Goal: Contribute content: Add original content to the website for others to see

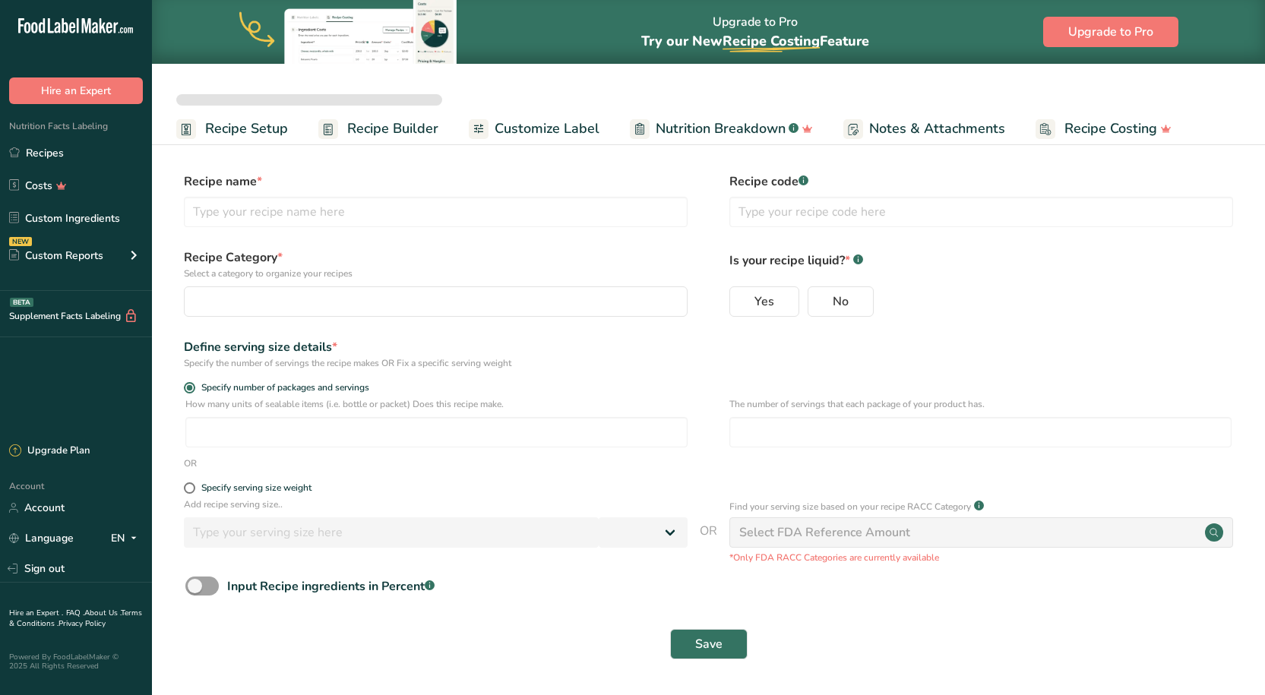
select select
type input "Better Sour Sugar Line"
radio input "true"
radio input "false"
radio input "true"
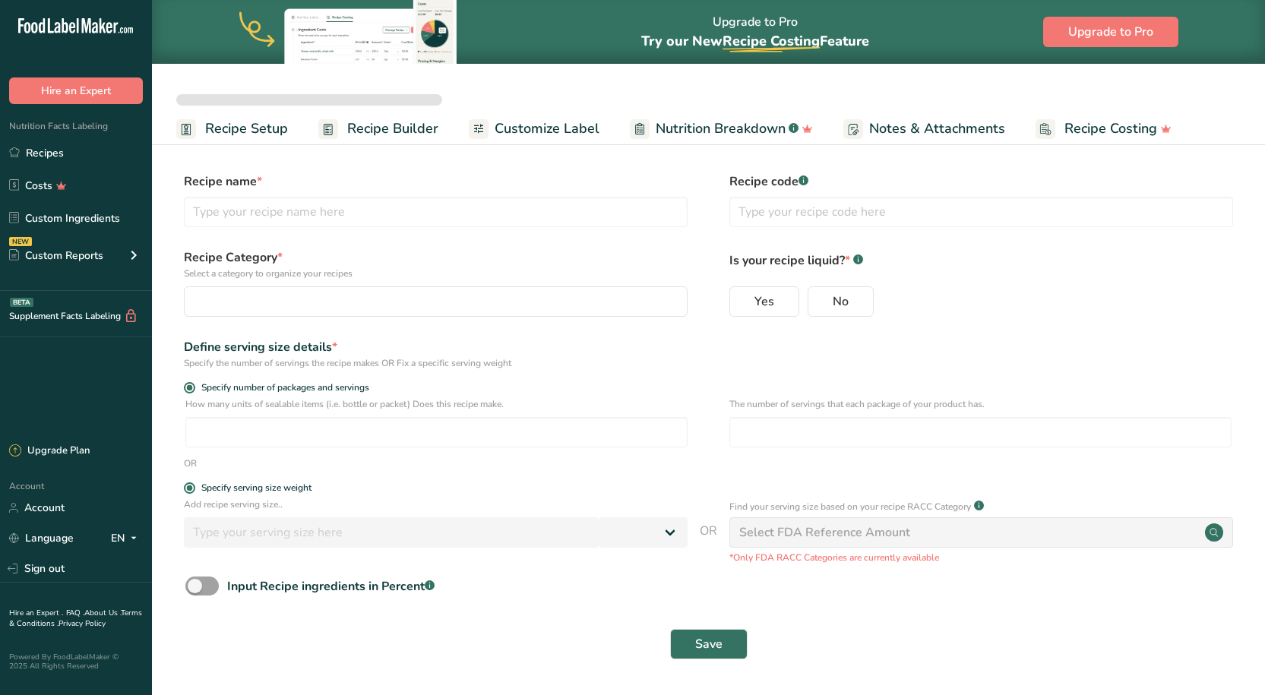
type input "51"
select select "0"
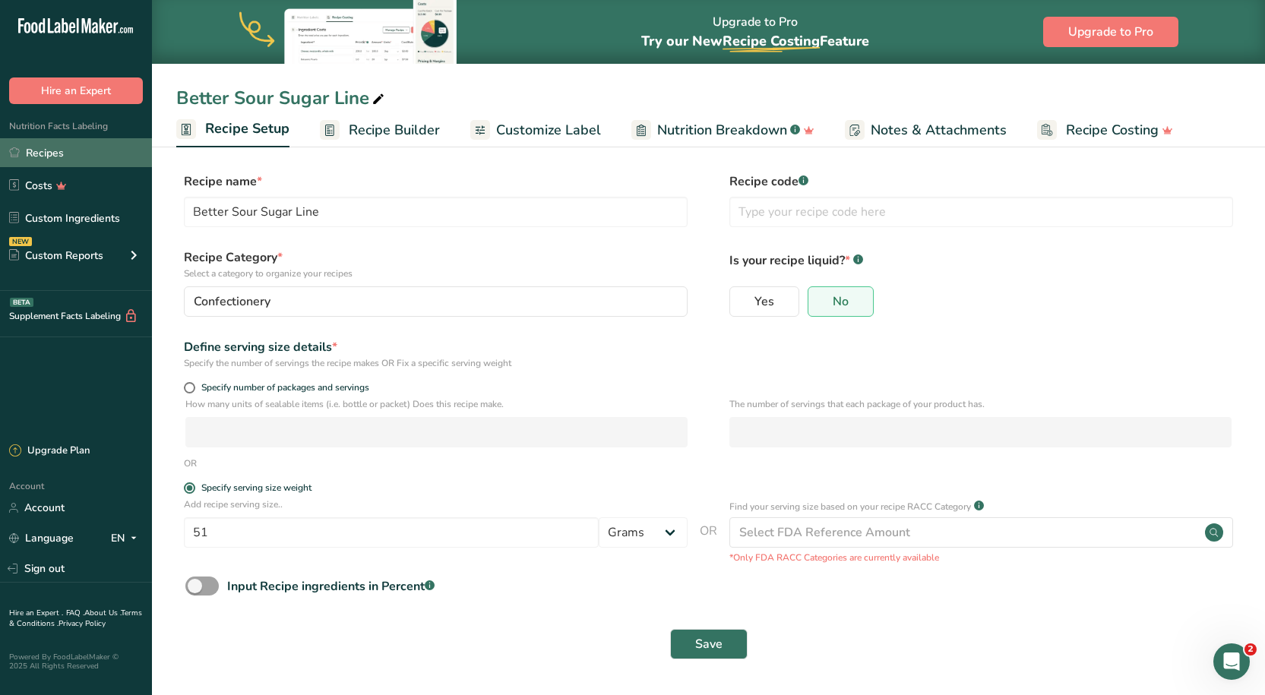
click at [71, 149] on link "Recipes" at bounding box center [76, 152] width 152 height 29
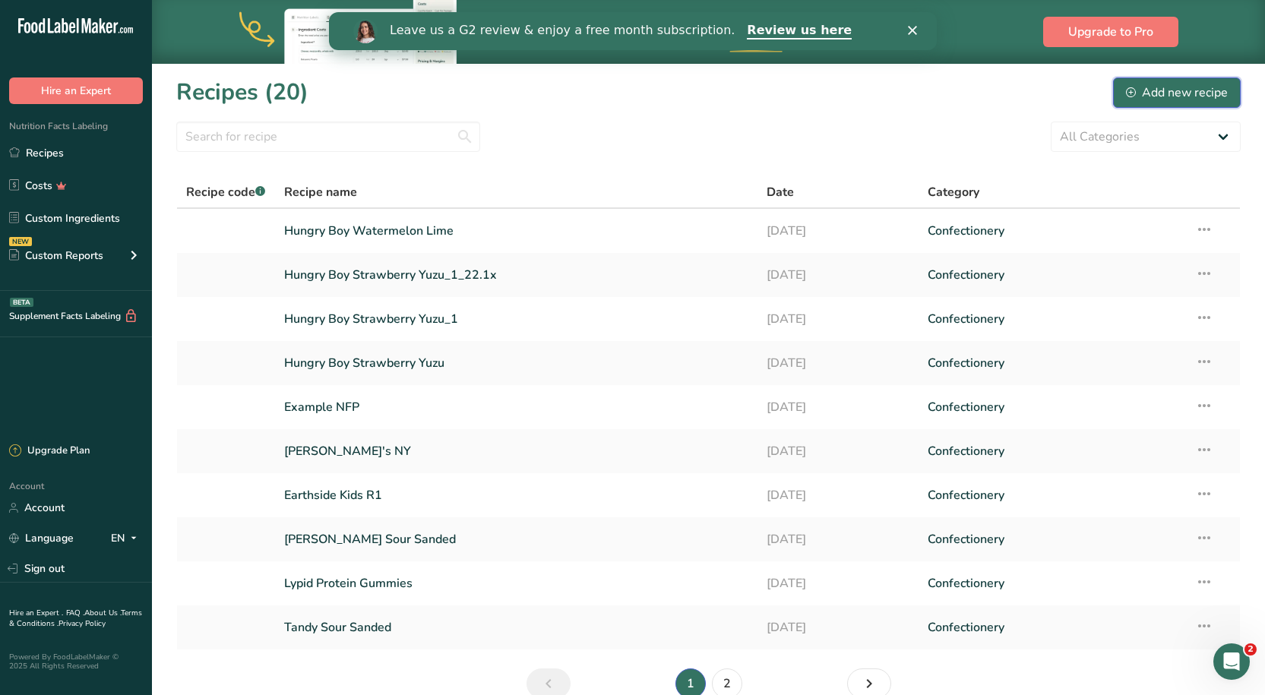
click at [1173, 97] on div "Add new recipe" at bounding box center [1177, 93] width 102 height 18
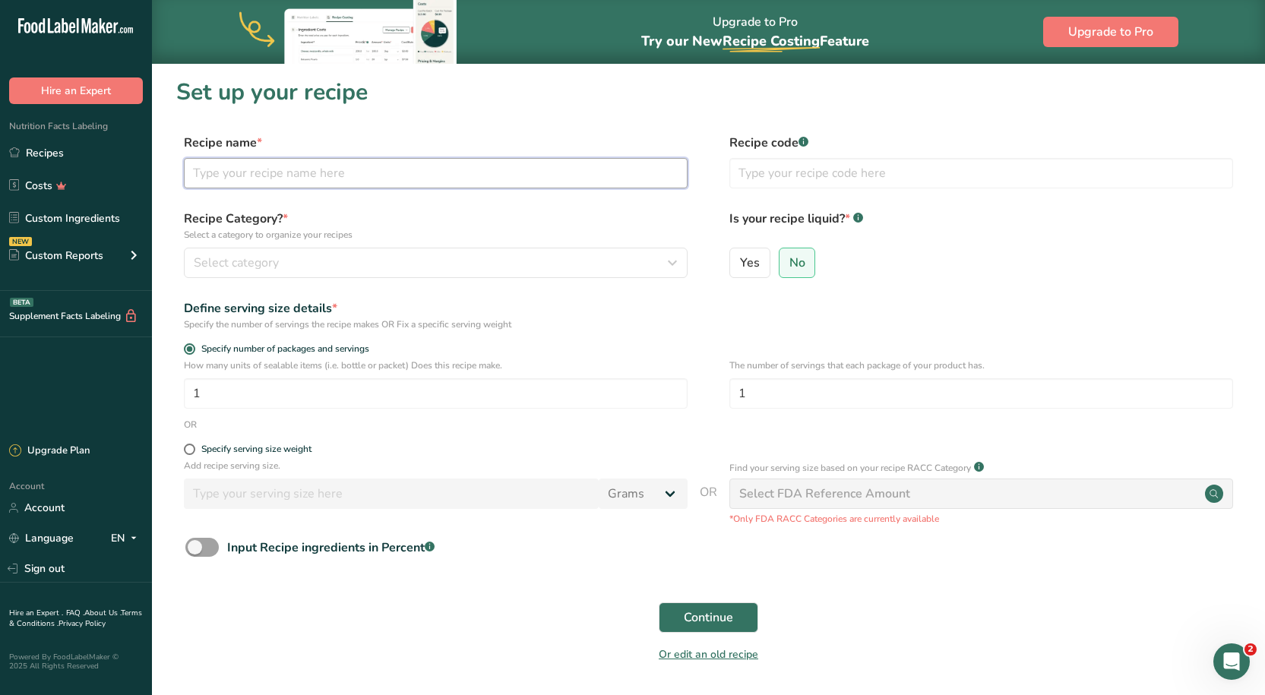
click at [344, 161] on input "text" at bounding box center [436, 173] width 504 height 30
click at [238, 172] on input "[PERSON_NAME] Naga" at bounding box center [436, 173] width 504 height 30
click at [372, 201] on form "Recipe name * [PERSON_NAME] Recipe code .a-a{fill:#347362;}.b-a{fill:#fff;} Rec…" at bounding box center [708, 403] width 1065 height 539
click at [311, 182] on input "[PERSON_NAME]" at bounding box center [436, 173] width 504 height 30
type input "[PERSON_NAME] Creatine Candy"
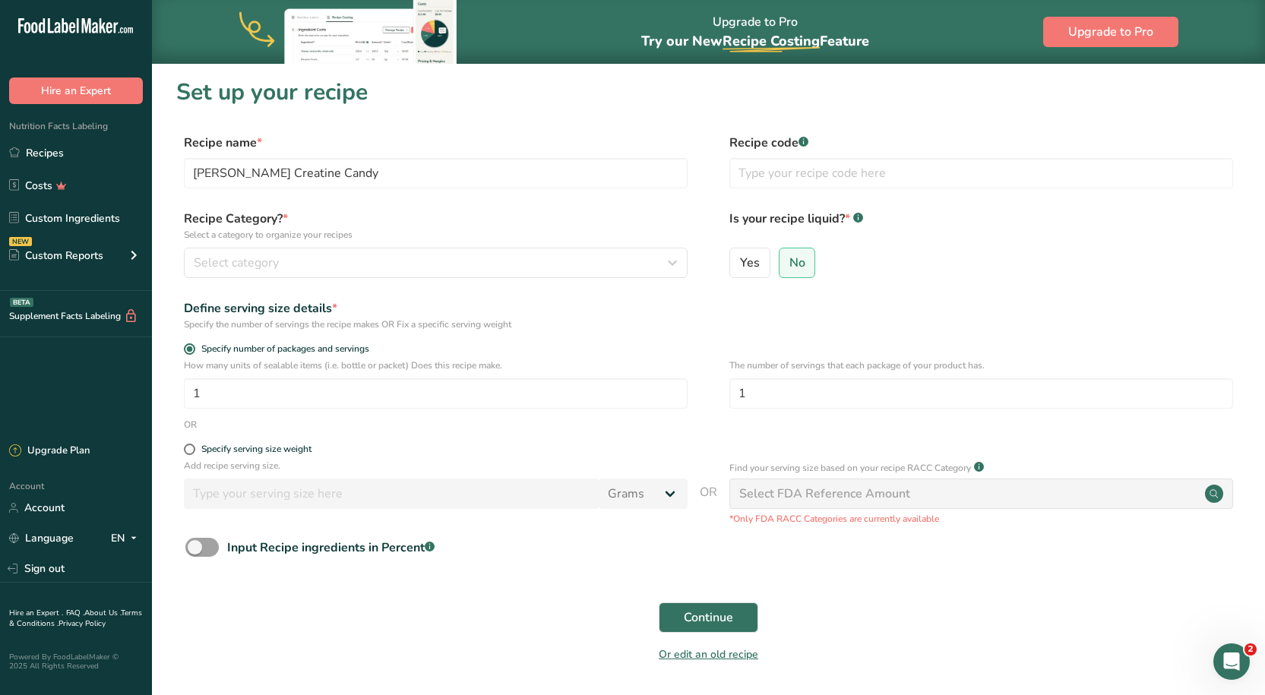
click at [389, 129] on section "Set up your recipe Recipe name * [PERSON_NAME] Creatine Candy Recipe code .a-a{…" at bounding box center [708, 380] width 1113 height 634
click at [486, 234] on p "Select a category to organize your recipes" at bounding box center [436, 235] width 504 height 14
click at [271, 264] on span "Select category" at bounding box center [236, 263] width 85 height 18
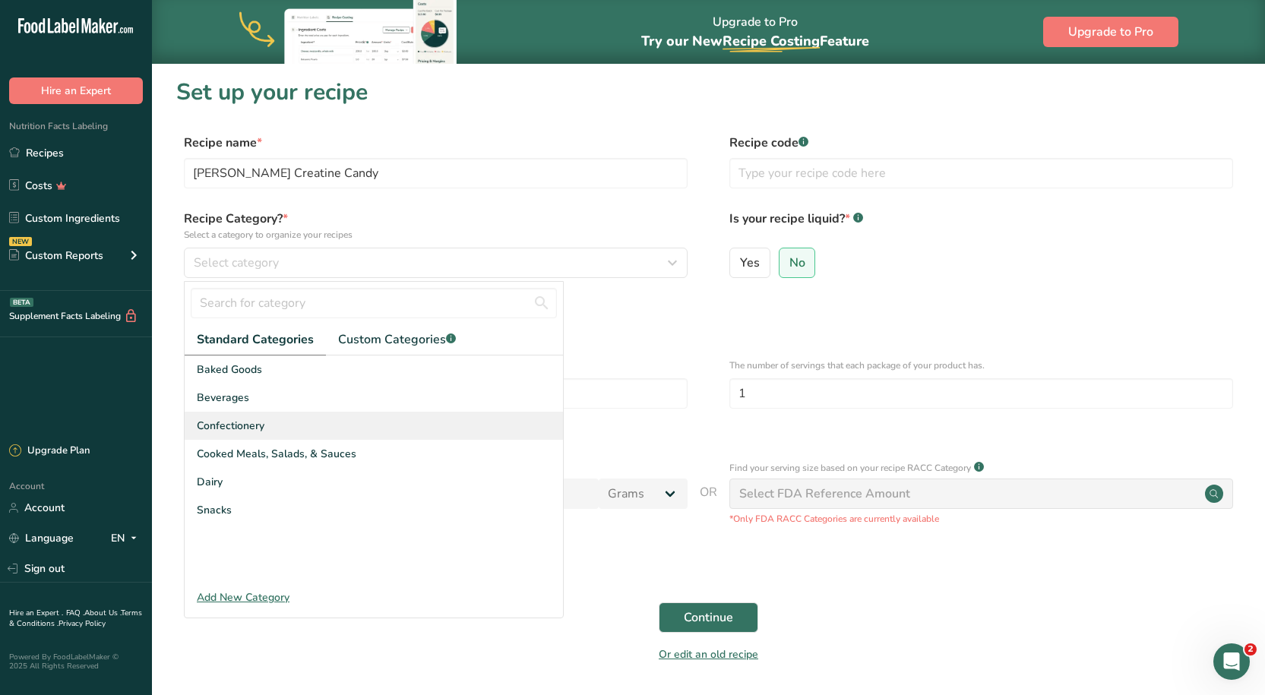
click at [252, 427] on span "Confectionery" at bounding box center [231, 426] width 68 height 16
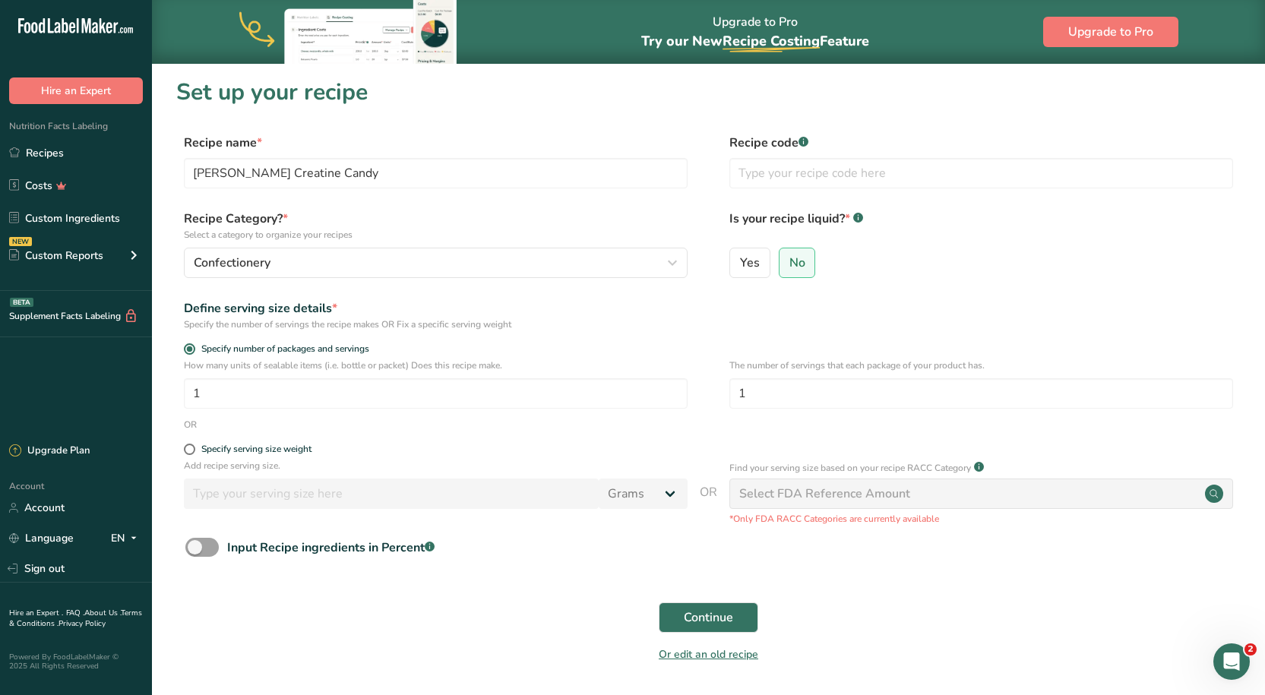
click at [651, 334] on form "Recipe name * [PERSON_NAME] Creatine Candy Recipe code .a-a{fill:#347362;}.b-a{…" at bounding box center [708, 403] width 1065 height 539
click at [482, 469] on p "Add recipe serving size." at bounding box center [436, 466] width 504 height 14
click at [287, 378] on input "1" at bounding box center [436, 393] width 504 height 30
click at [190, 449] on span at bounding box center [189, 449] width 11 height 11
click at [190, 449] on input "Specify serving size weight" at bounding box center [189, 450] width 10 height 10
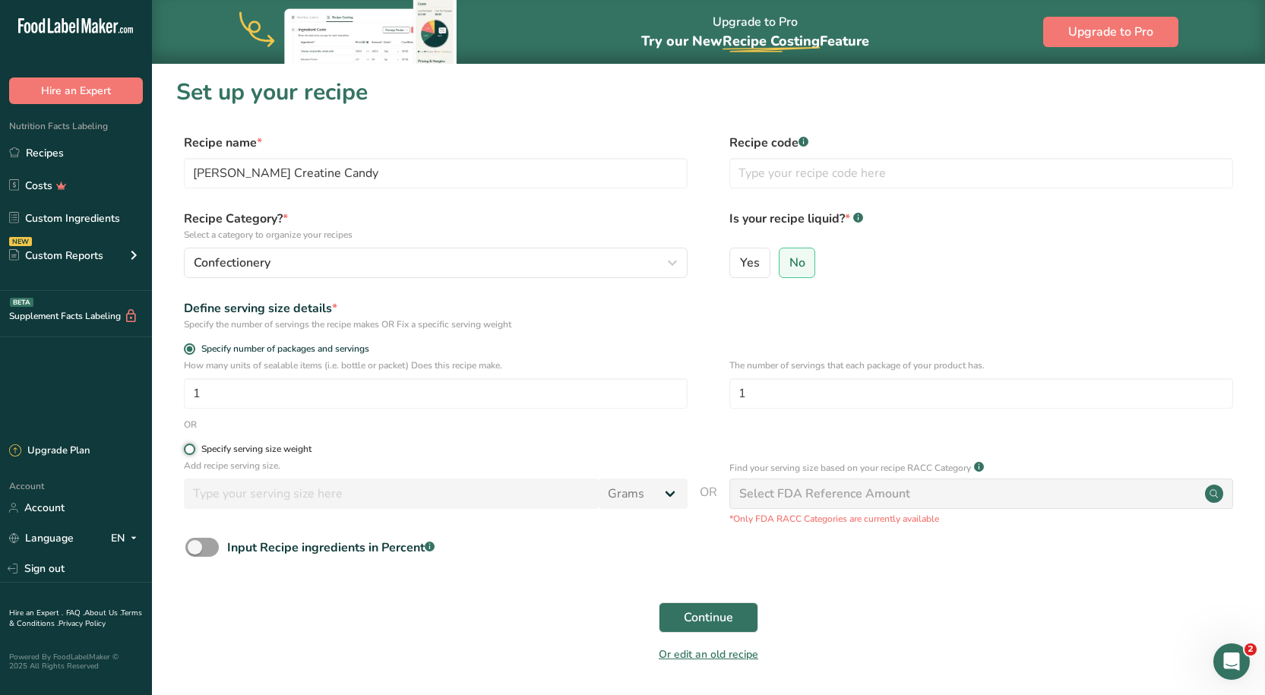
radio input "true"
radio input "false"
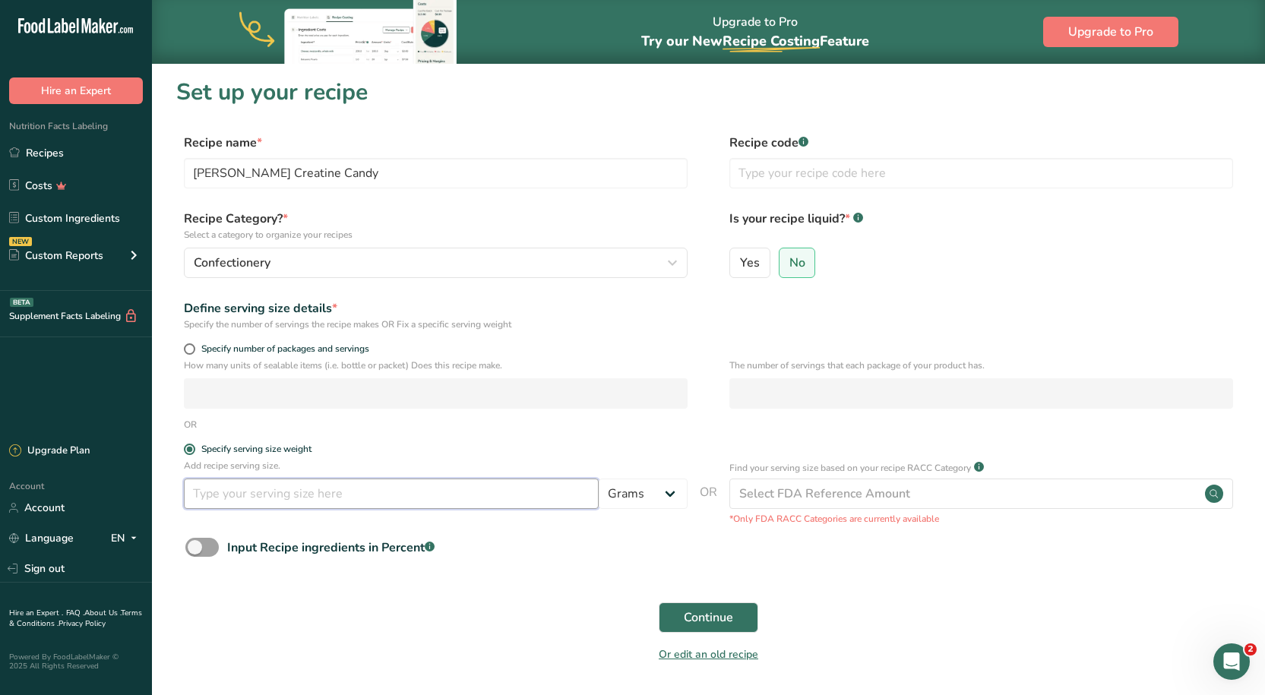
click at [254, 502] on input "number" at bounding box center [391, 494] width 415 height 30
type input "3"
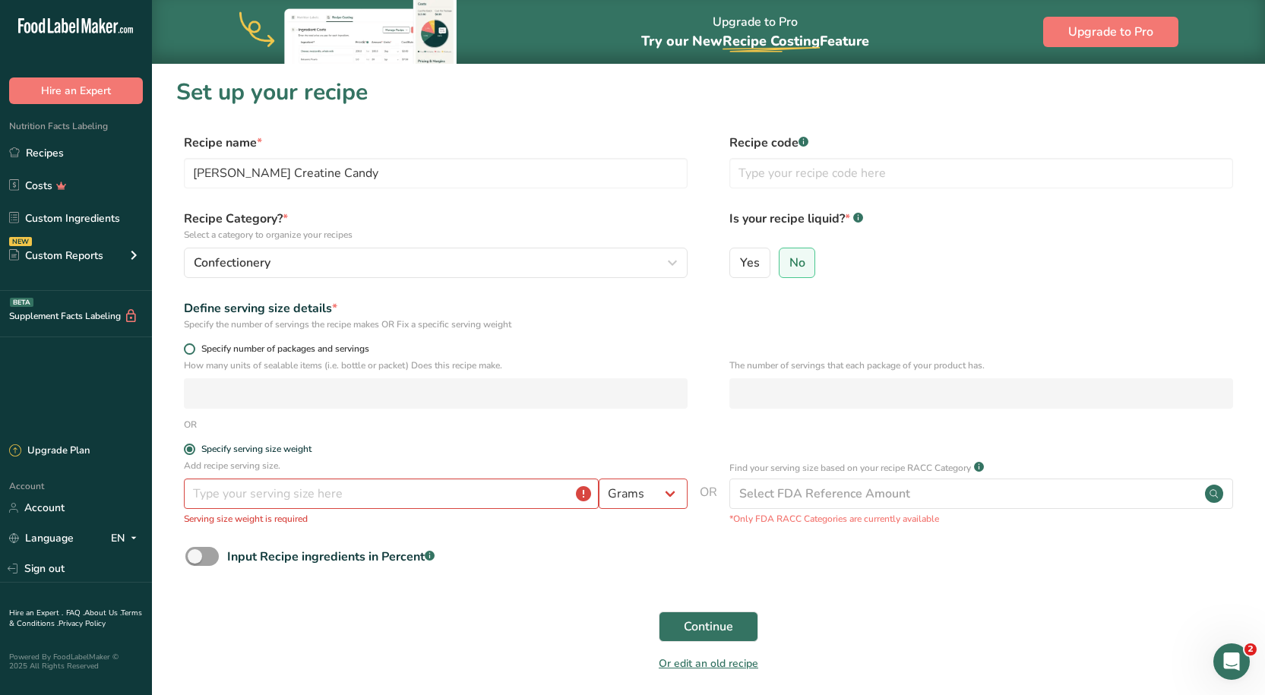
click at [186, 350] on span at bounding box center [189, 349] width 11 height 11
click at [186, 350] on input "Specify number of packages and servings" at bounding box center [189, 349] width 10 height 10
radio input "true"
radio input "false"
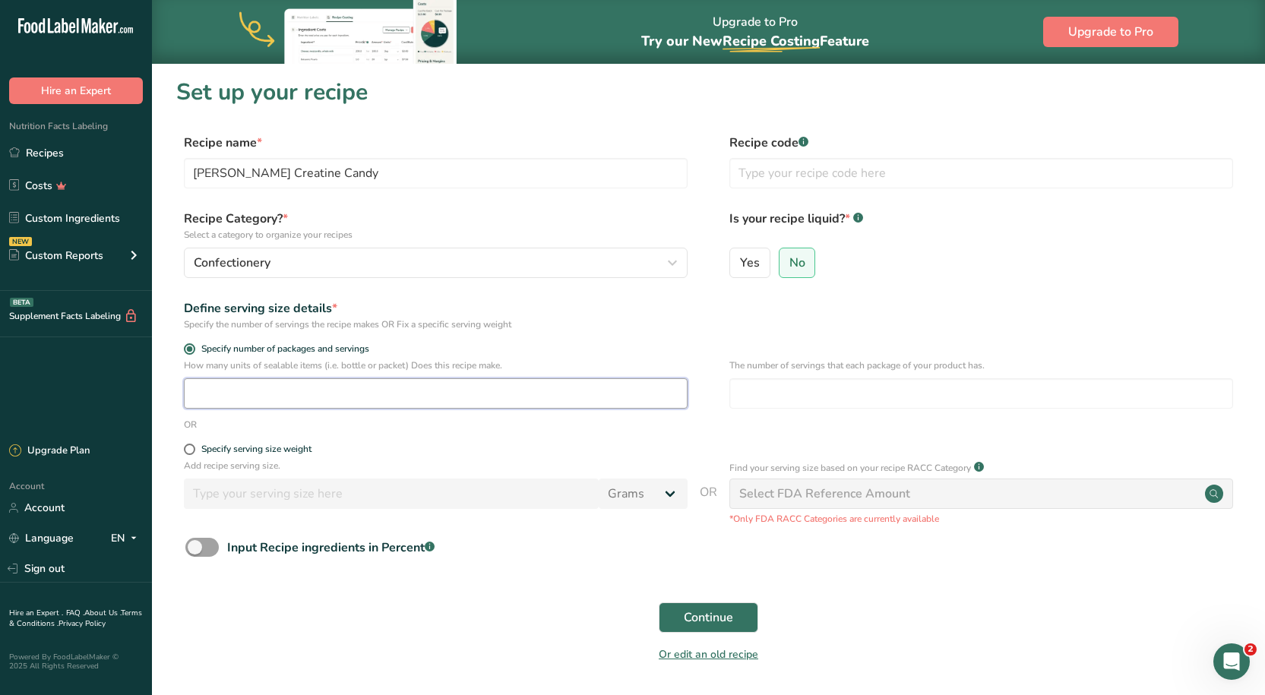
click at [252, 401] on input "number" at bounding box center [436, 393] width 504 height 30
type input "1"
click at [829, 407] on input "number" at bounding box center [982, 393] width 504 height 30
type input "1"
click at [711, 315] on div "Define serving size details * Specify the number of servings the recipe makes O…" at bounding box center [708, 315] width 1065 height 32
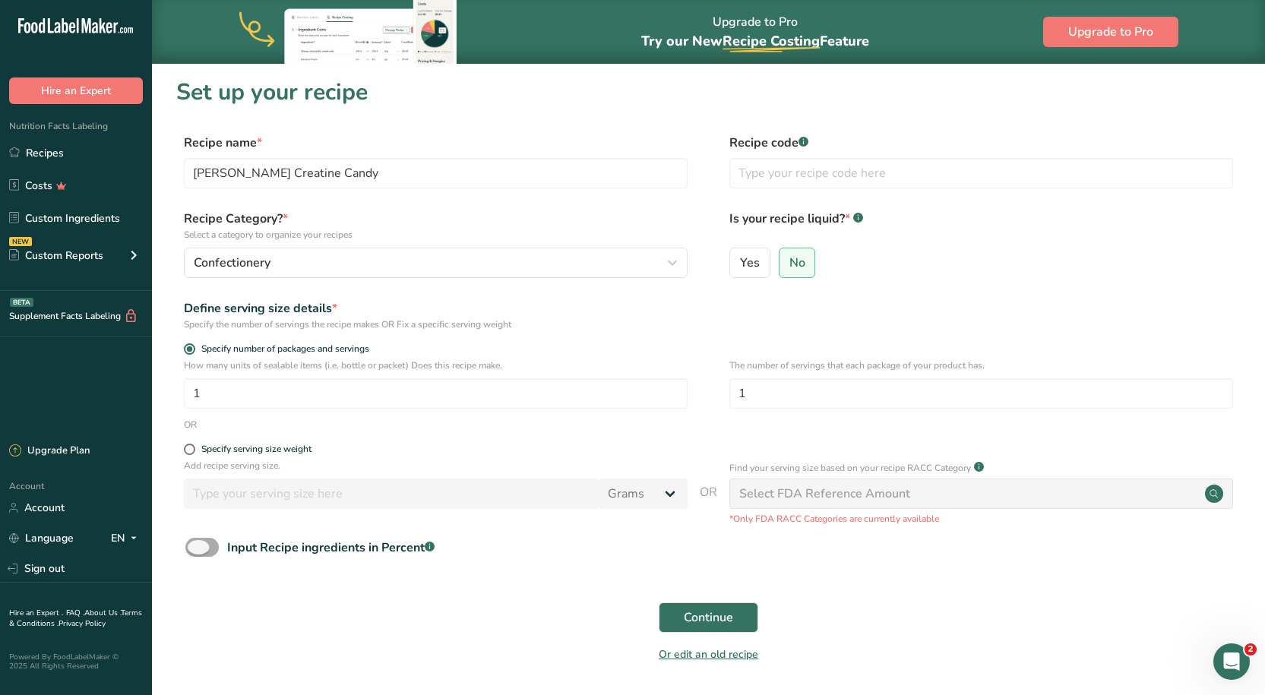
click at [201, 544] on span at bounding box center [201, 547] width 33 height 19
click at [195, 544] on input "Input Recipe ingredients in Percent .a-a{fill:#347362;}.b-a{fill:#fff;}" at bounding box center [190, 548] width 10 height 10
checkbox input "true"
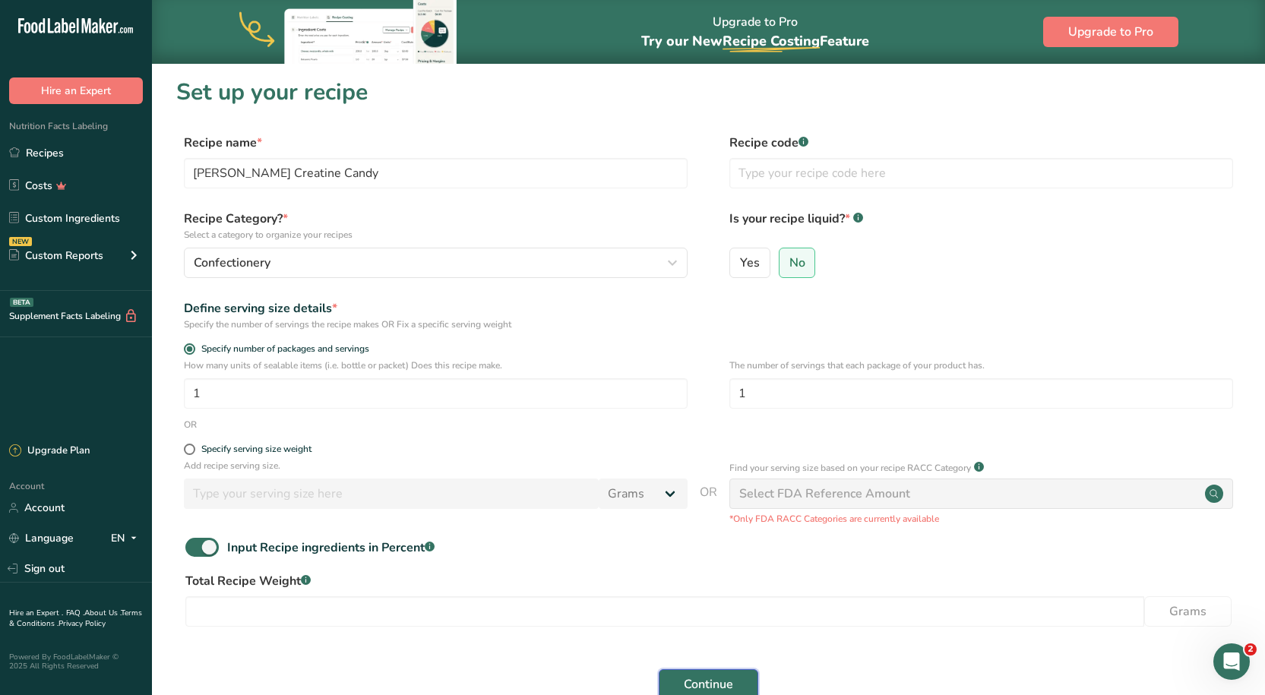
click at [700, 674] on button "Continue" at bounding box center [709, 685] width 100 height 30
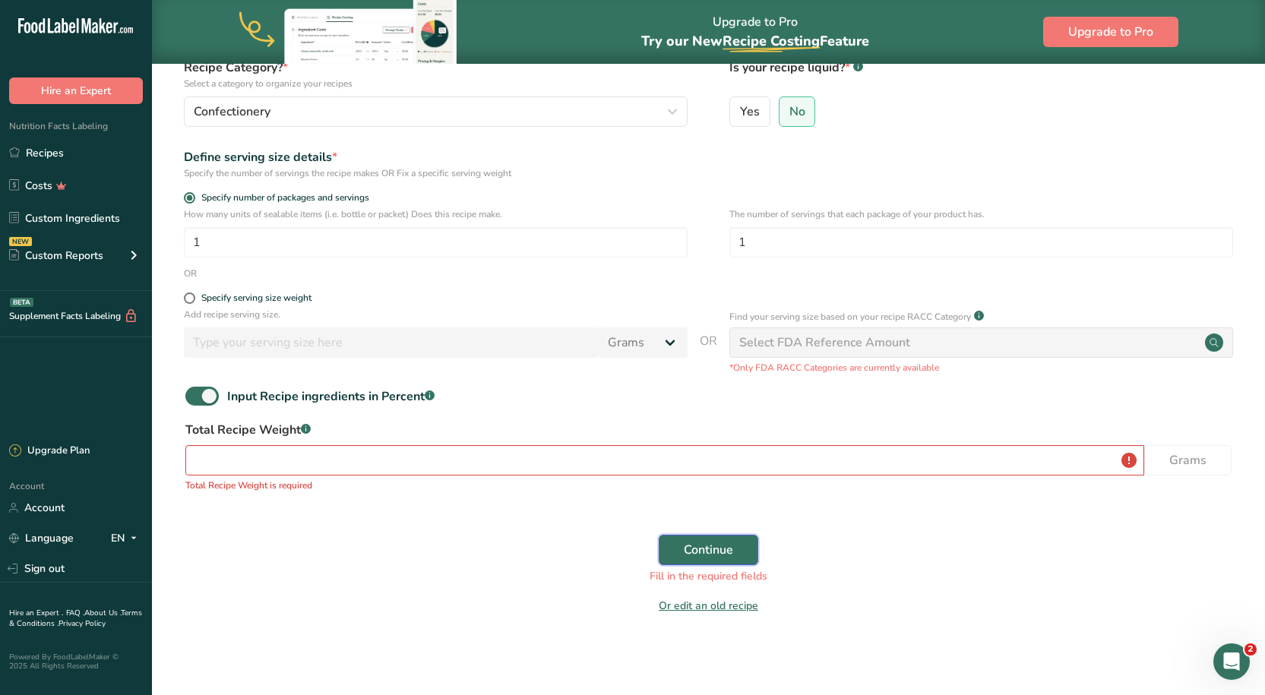
scroll to position [152, 0]
click at [337, 461] on input "number" at bounding box center [664, 460] width 959 height 30
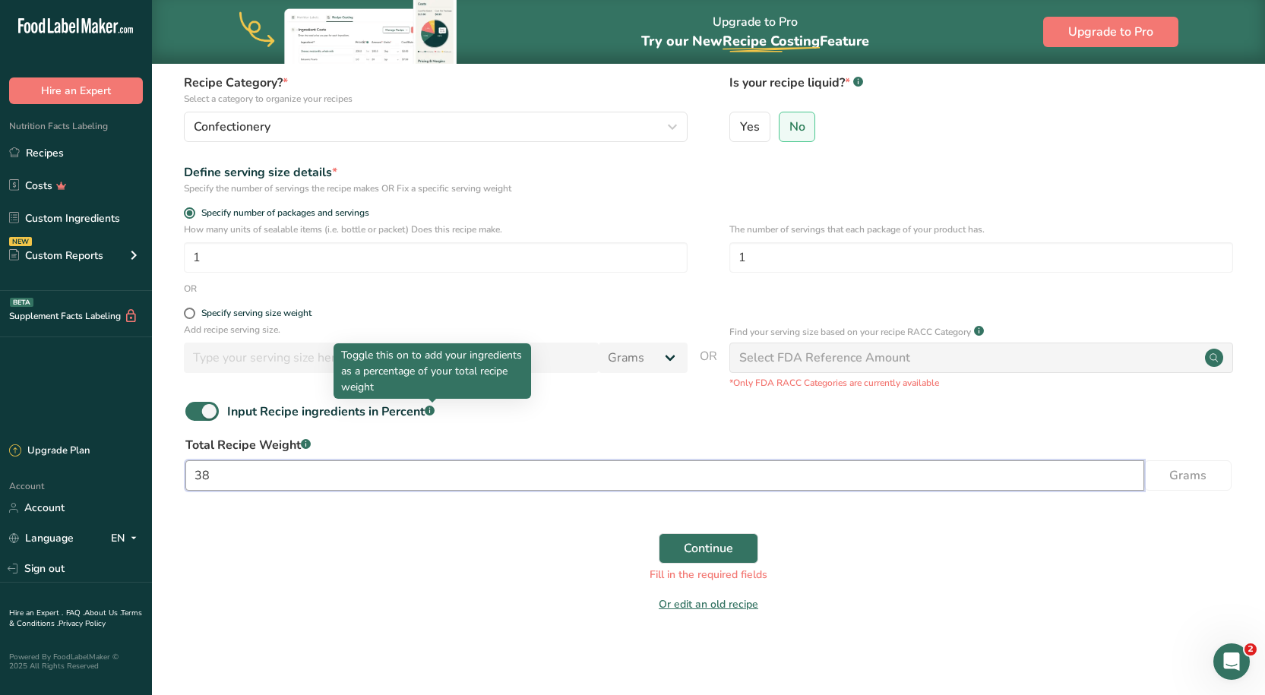
type input "38"
click at [547, 416] on div "Input Recipe ingredients in Percent .a-a{fill:#347362;}.b-a{fill:#fff;}" at bounding box center [708, 417] width 1065 height 31
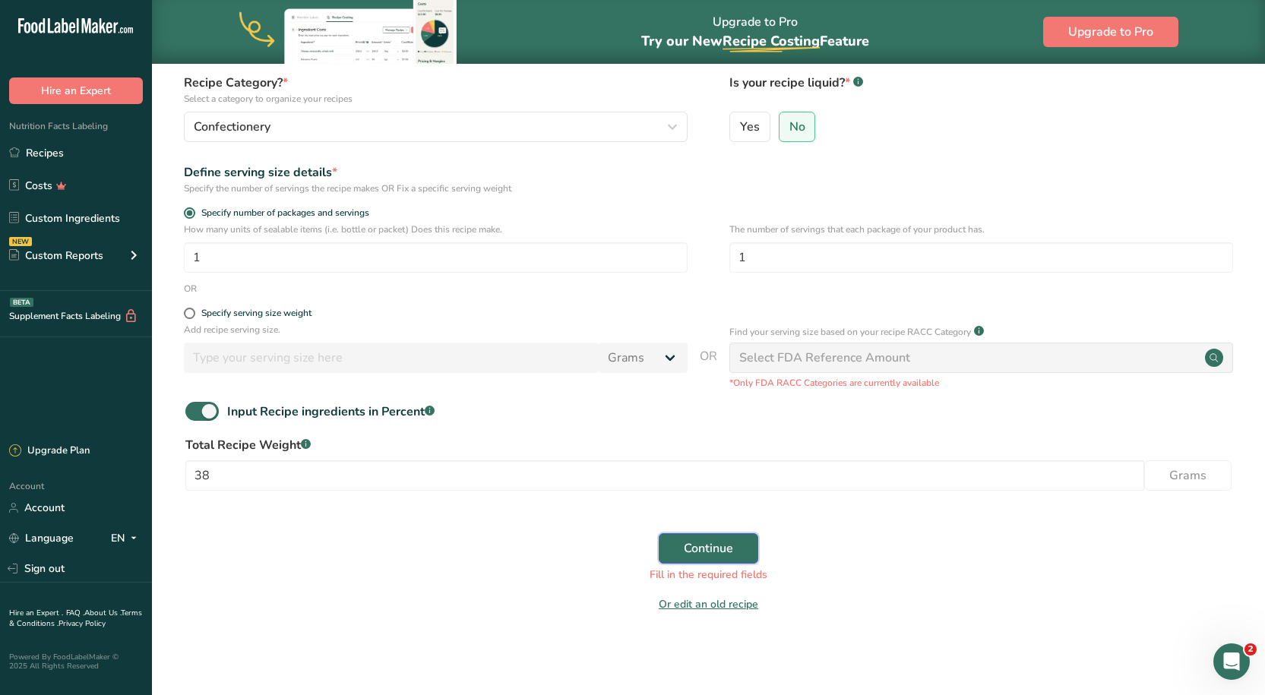
click at [706, 557] on span "Continue" at bounding box center [708, 549] width 49 height 18
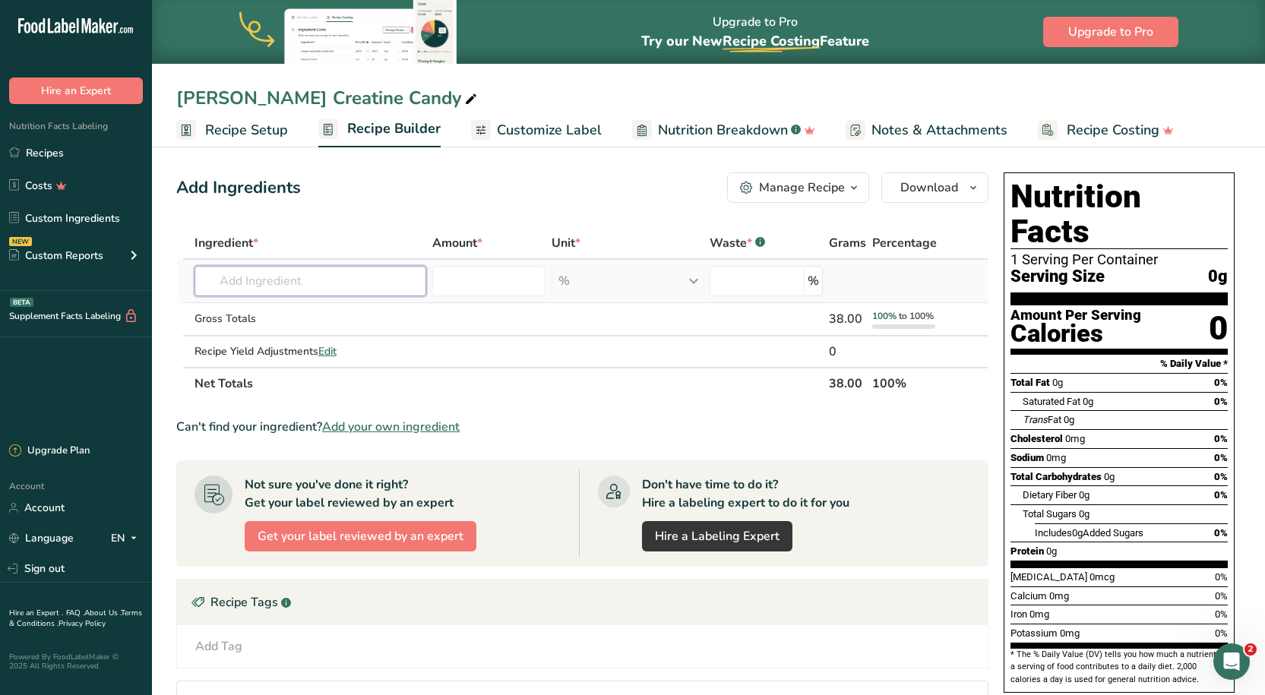
click at [344, 287] on input "text" at bounding box center [311, 281] width 232 height 30
click at [312, 284] on input "text" at bounding box center [311, 281] width 232 height 30
type input "creatine"
click at [261, 334] on div "Add your own ingredient" at bounding box center [310, 337] width 207 height 16
click at [256, 276] on input "text" at bounding box center [311, 281] width 232 height 30
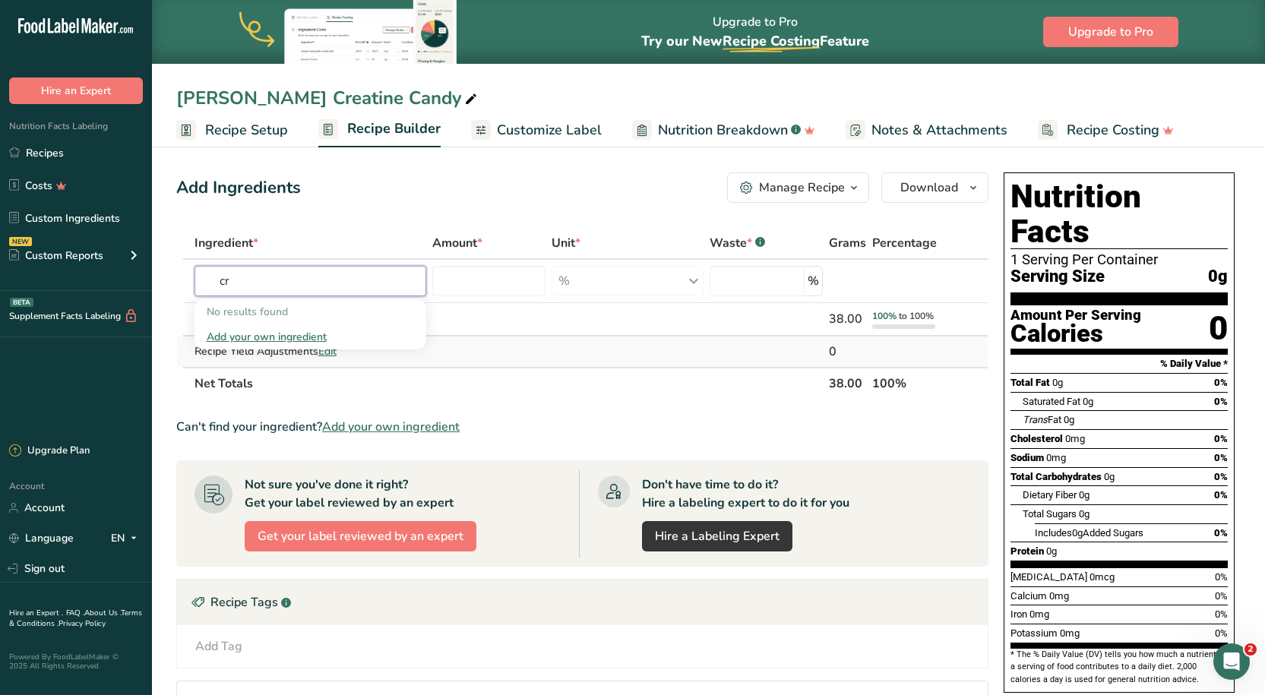
type input "c"
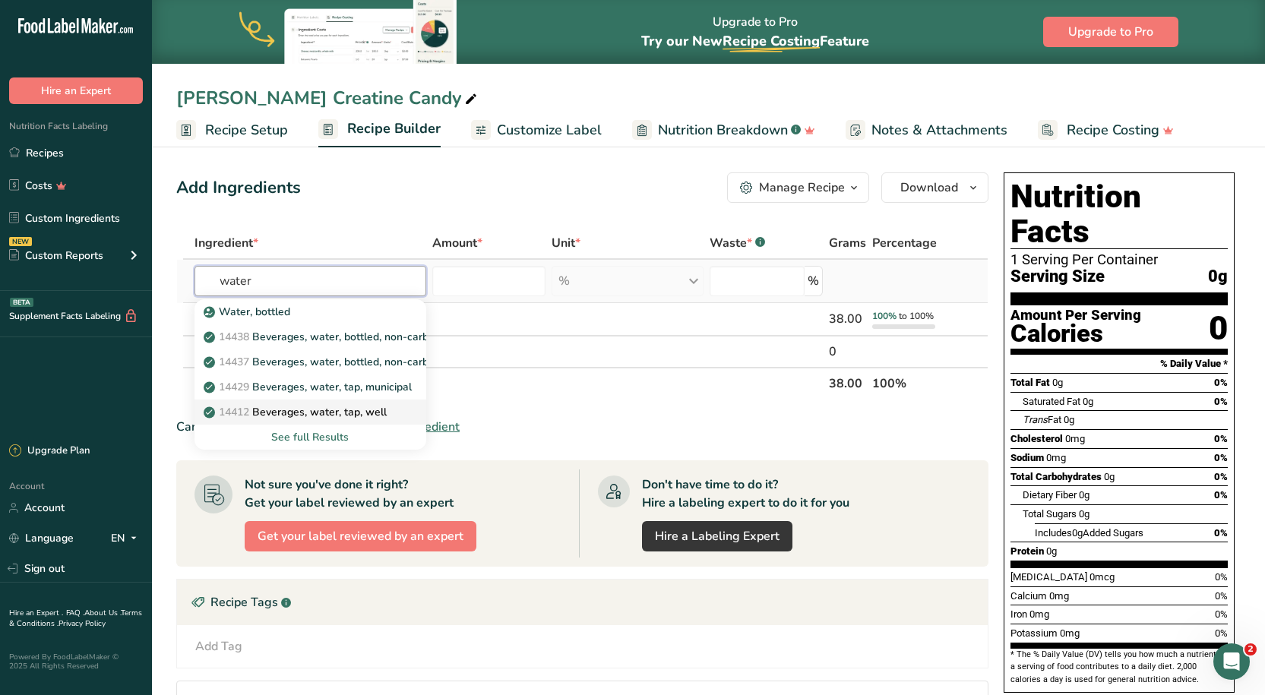
type input "water"
click at [279, 406] on p "14412 [GEOGRAPHIC_DATA], water, tap, well" at bounding box center [297, 412] width 180 height 16
type input "Beverages, water, tap, well"
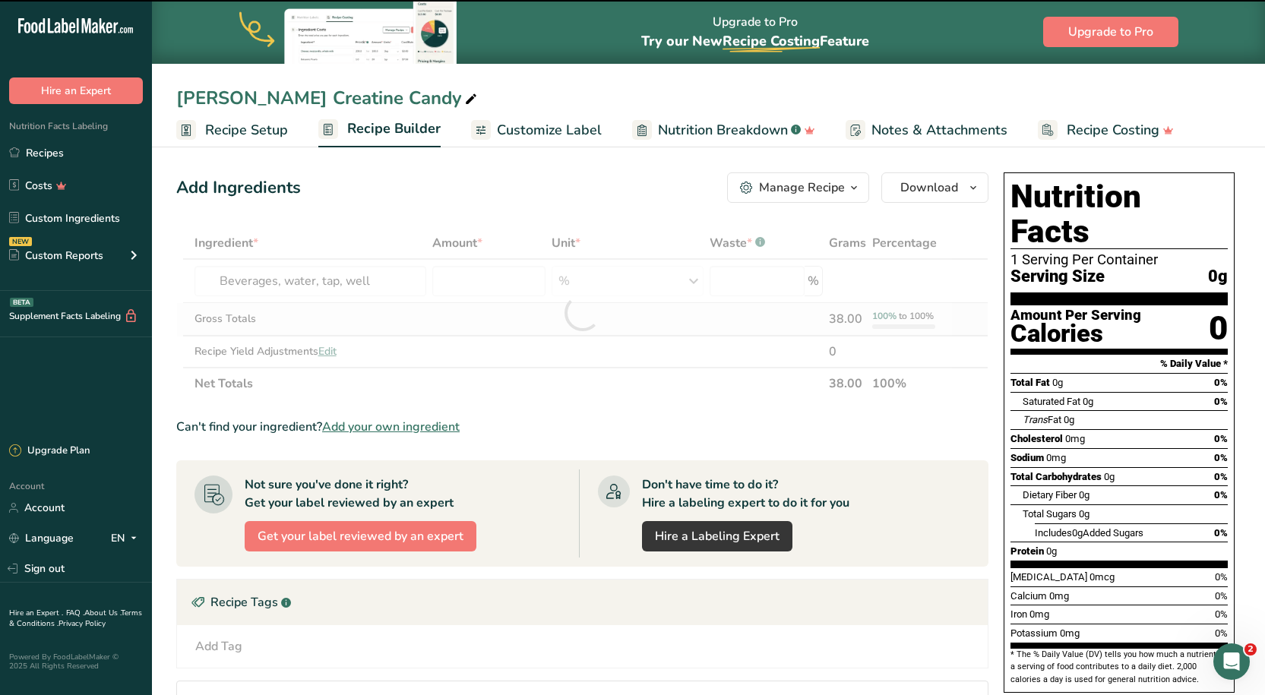
type input "0"
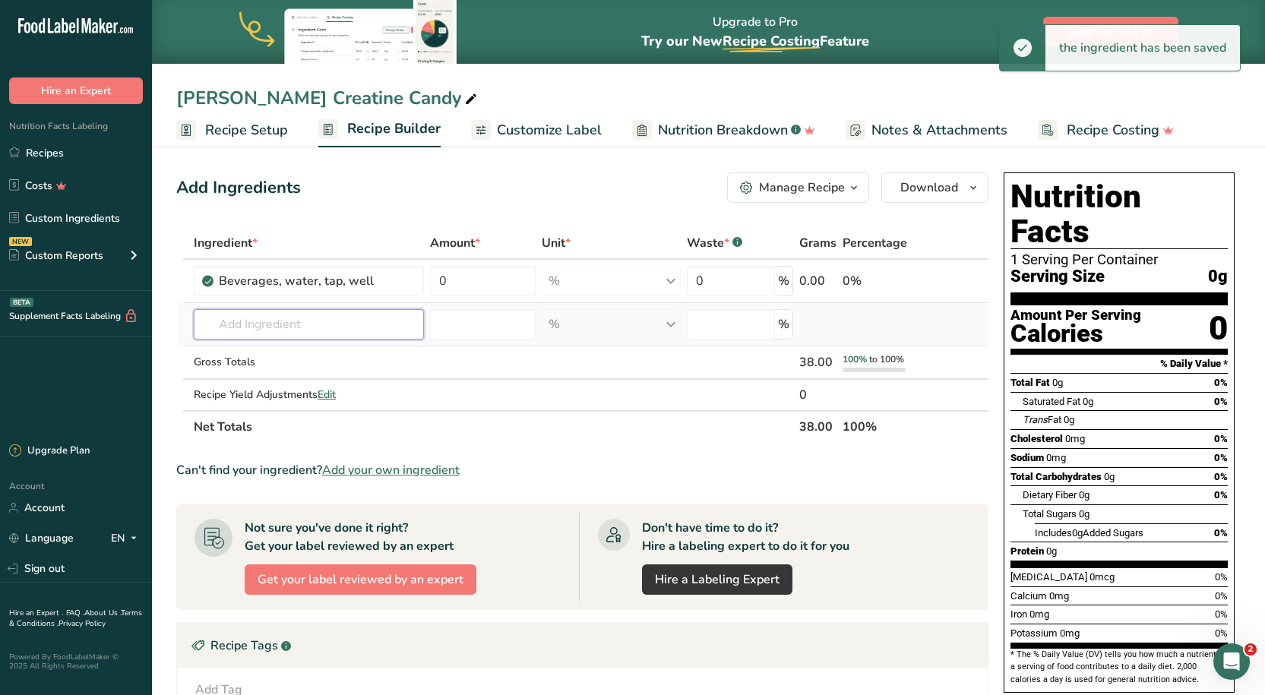
click at [368, 328] on input "text" at bounding box center [309, 324] width 230 height 30
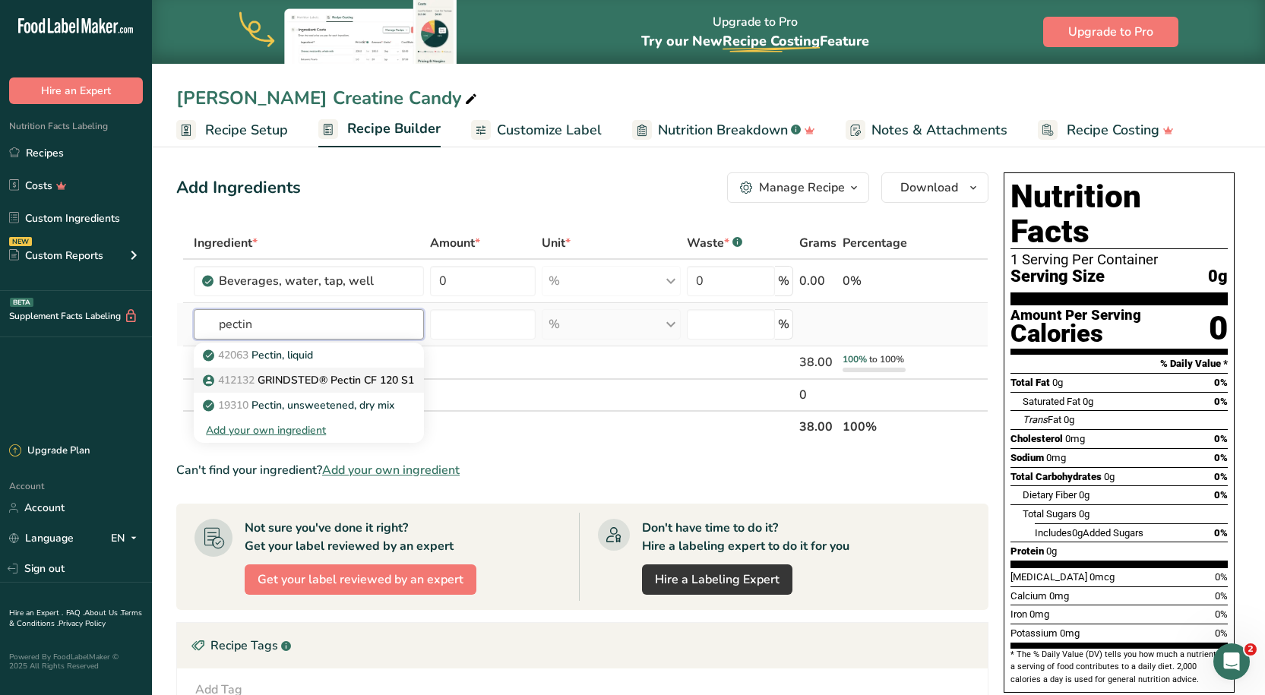
type input "pectin"
click at [326, 384] on p "412132 GRINDSTED® Pectin CF 120 S1" at bounding box center [310, 380] width 208 height 16
type input "GRINDSTED® Pectin CF 120 S1"
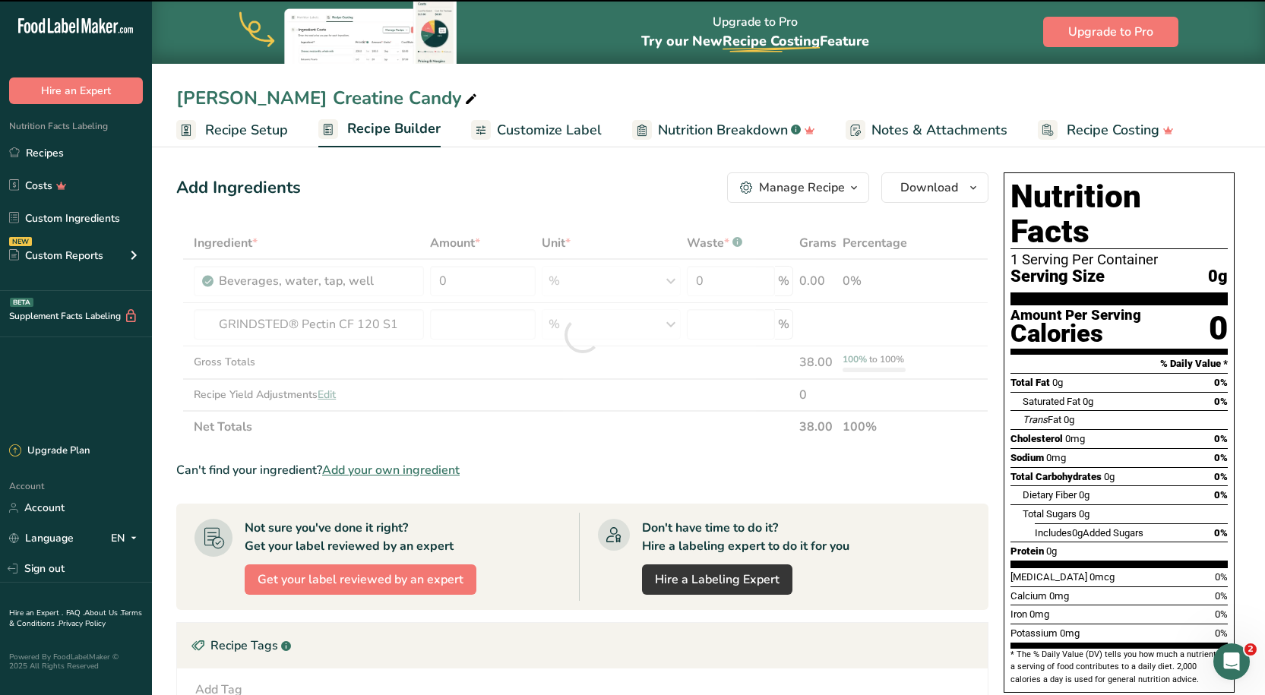
type input "0"
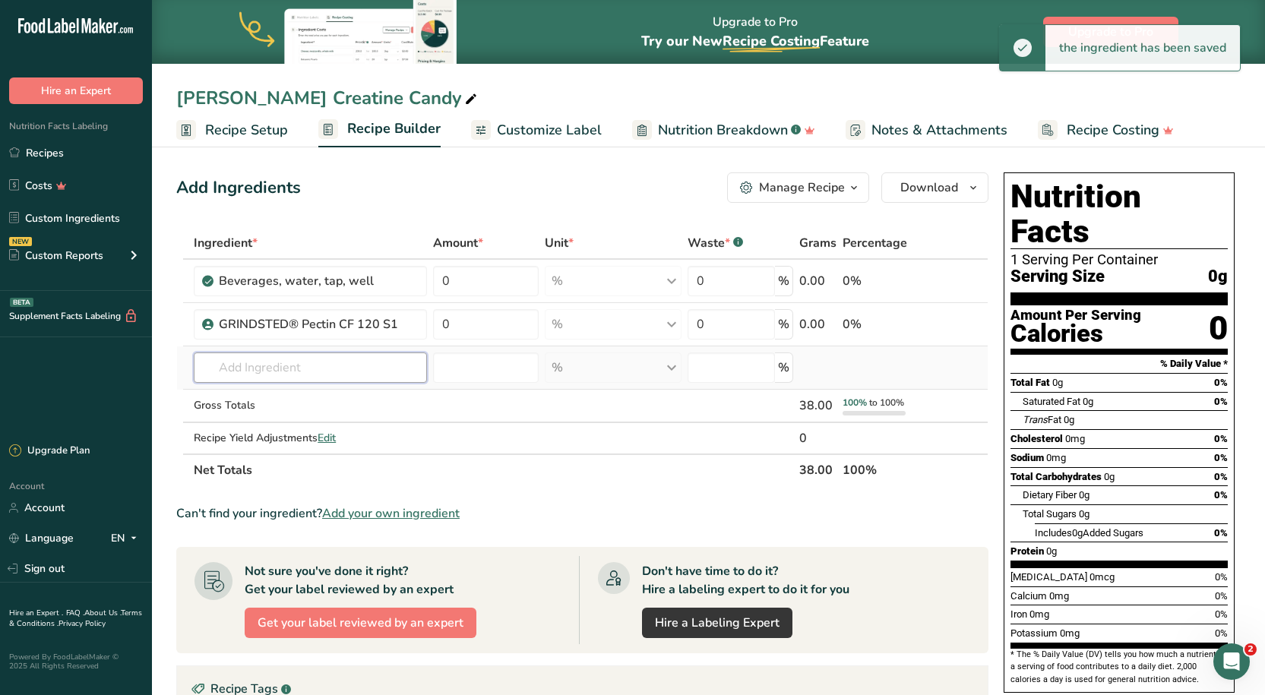
click at [280, 363] on input "text" at bounding box center [310, 368] width 233 height 30
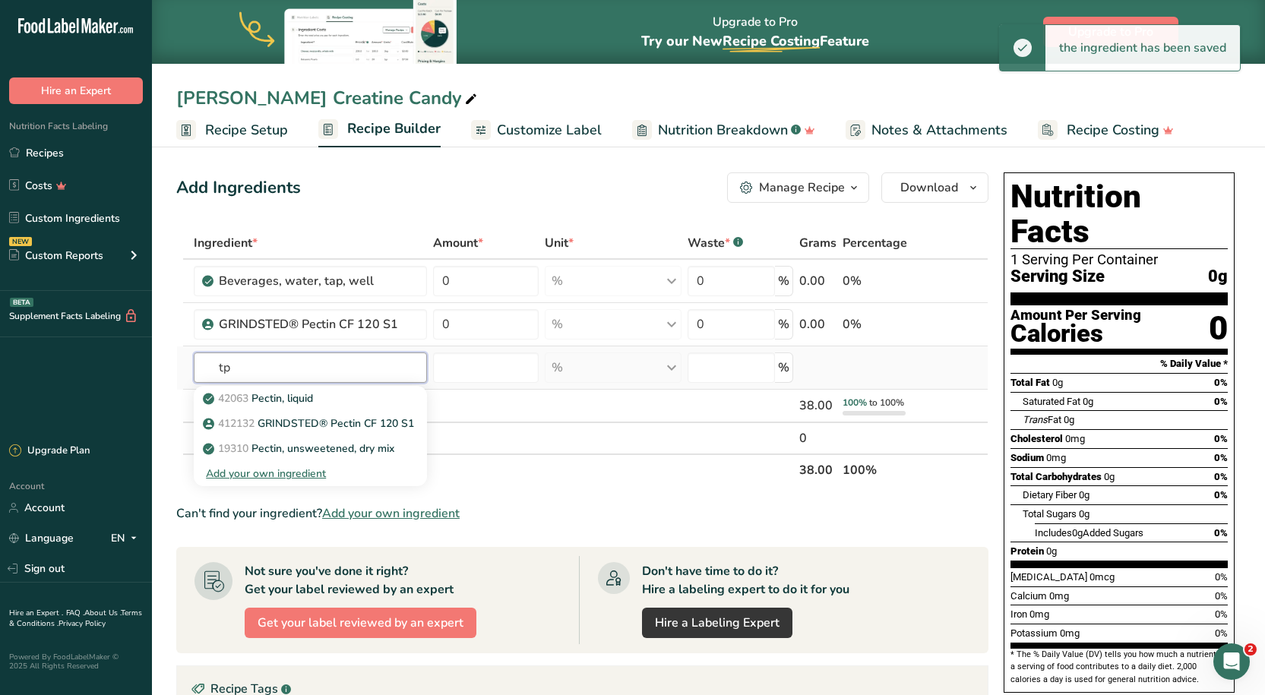
type input "t"
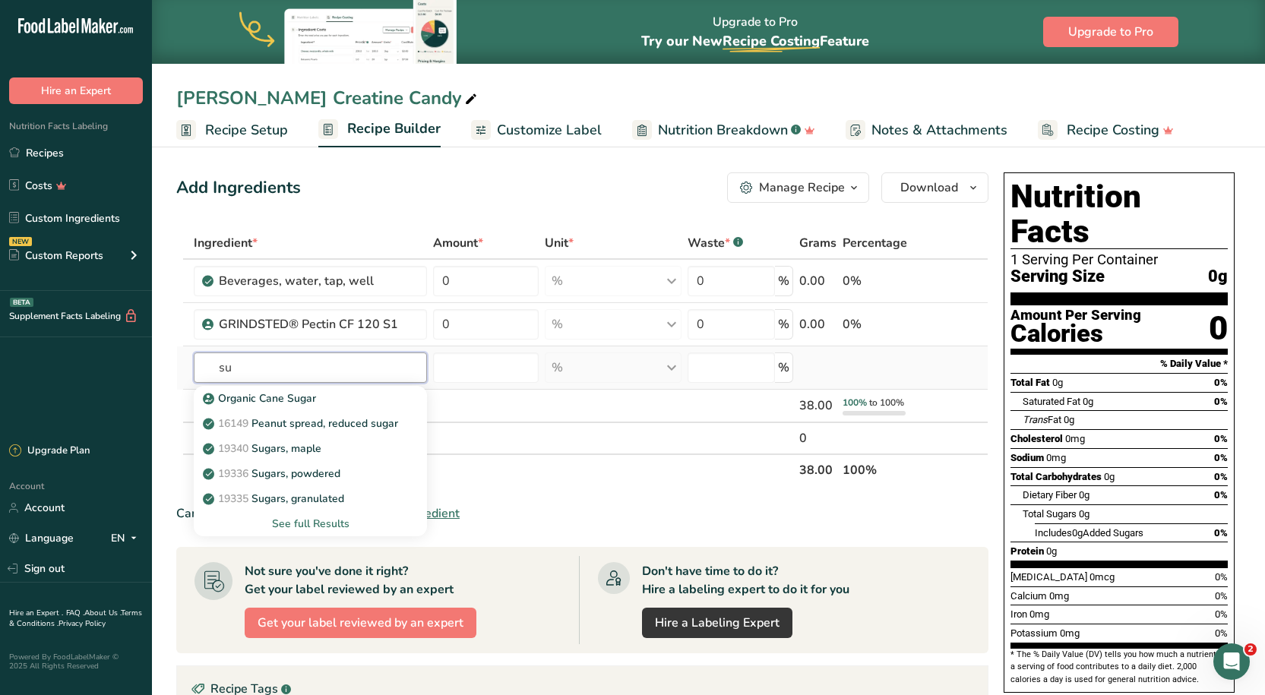
type input "s"
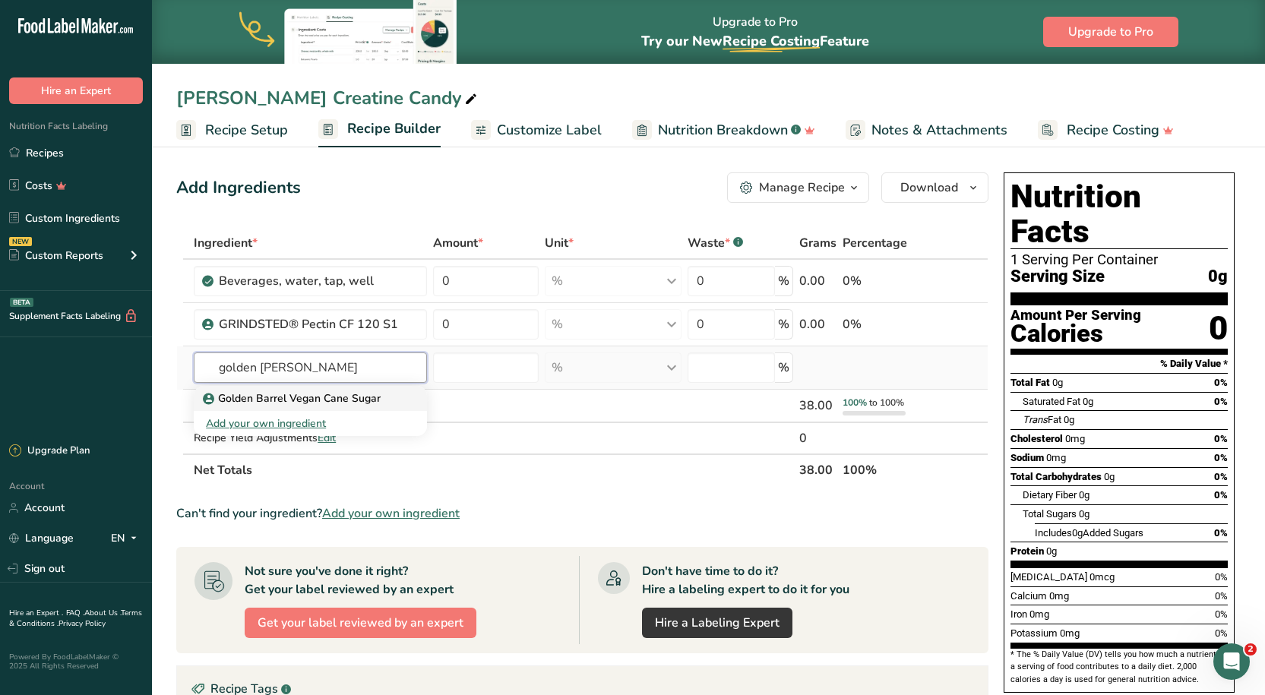
type input "golden [PERSON_NAME]"
click at [337, 400] on p "Golden Barrel Vegan Cane Sugar" at bounding box center [293, 399] width 175 height 16
type input "Golden Barrel Vegan Cane Sugar"
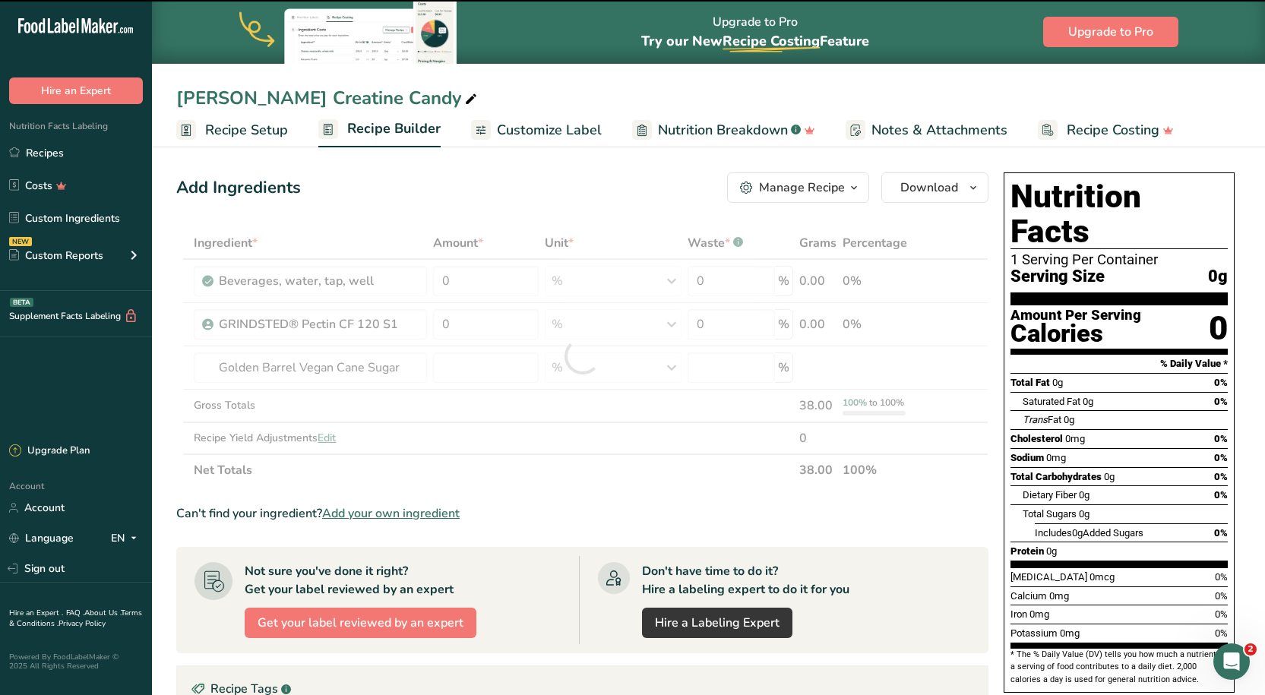
type input "0"
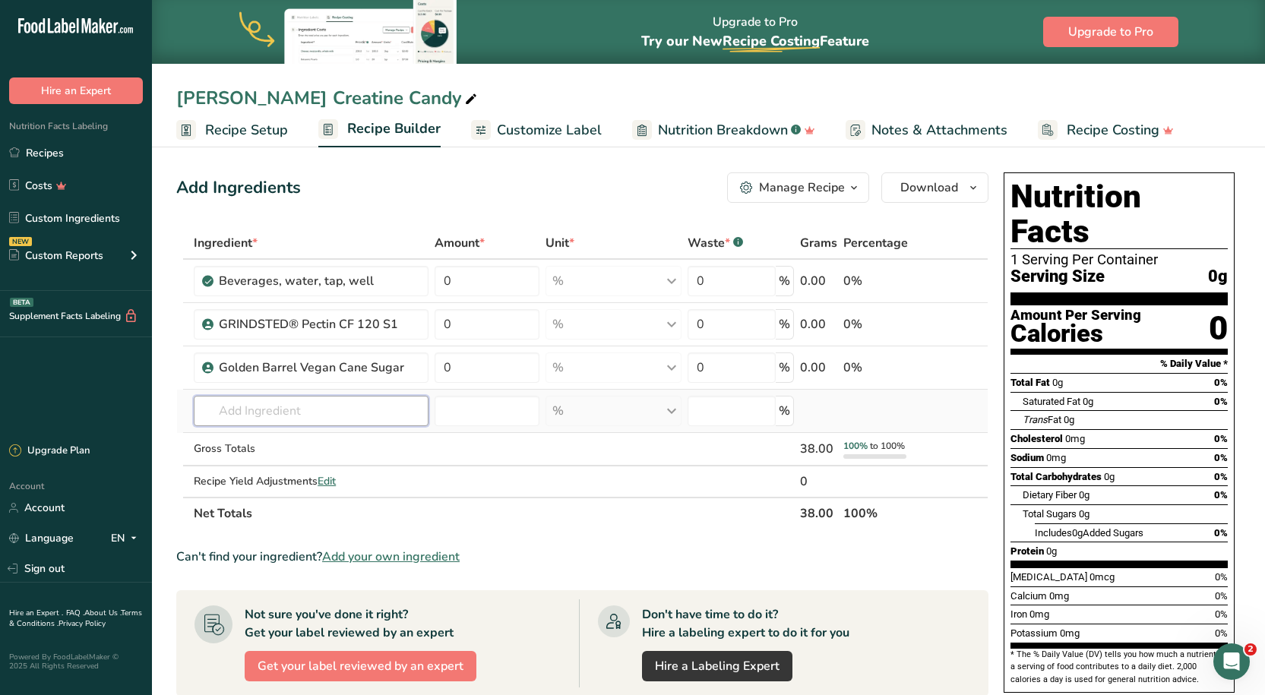
click at [296, 420] on input "text" at bounding box center [311, 411] width 234 height 30
type input "modified"
click at [305, 439] on p "Modified Potato Starch" at bounding box center [268, 442] width 125 height 16
type input "Modified Potato Starch"
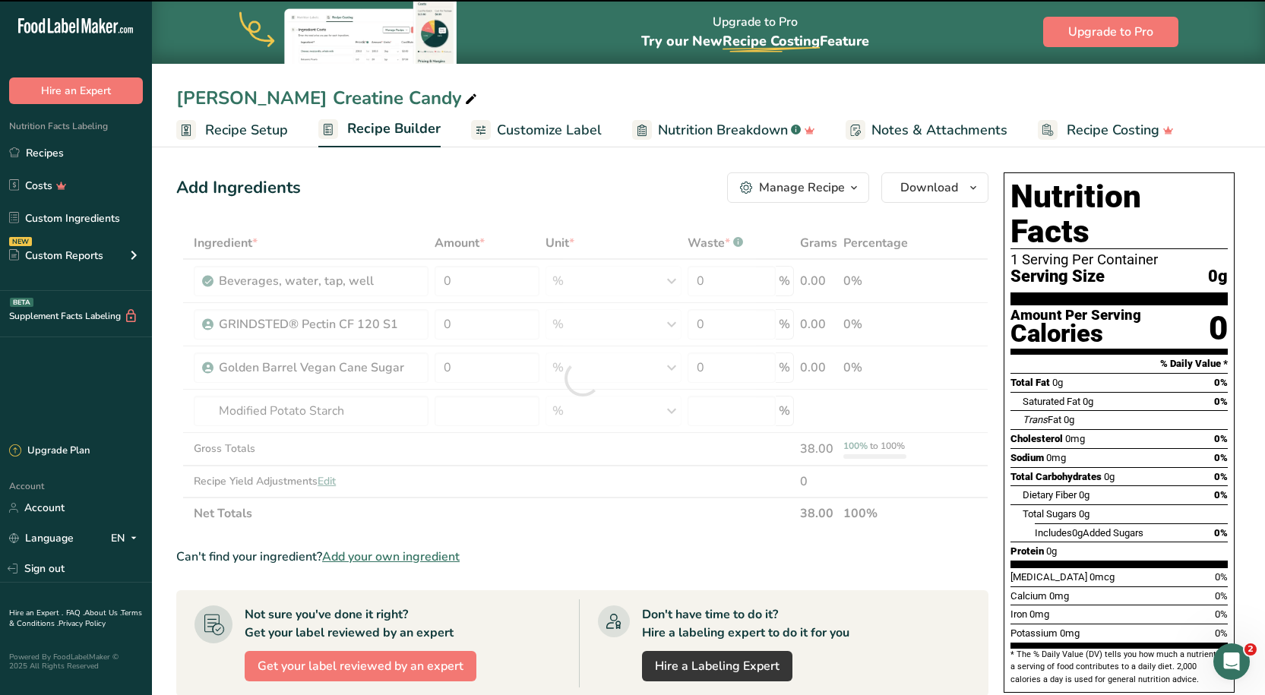
type input "0"
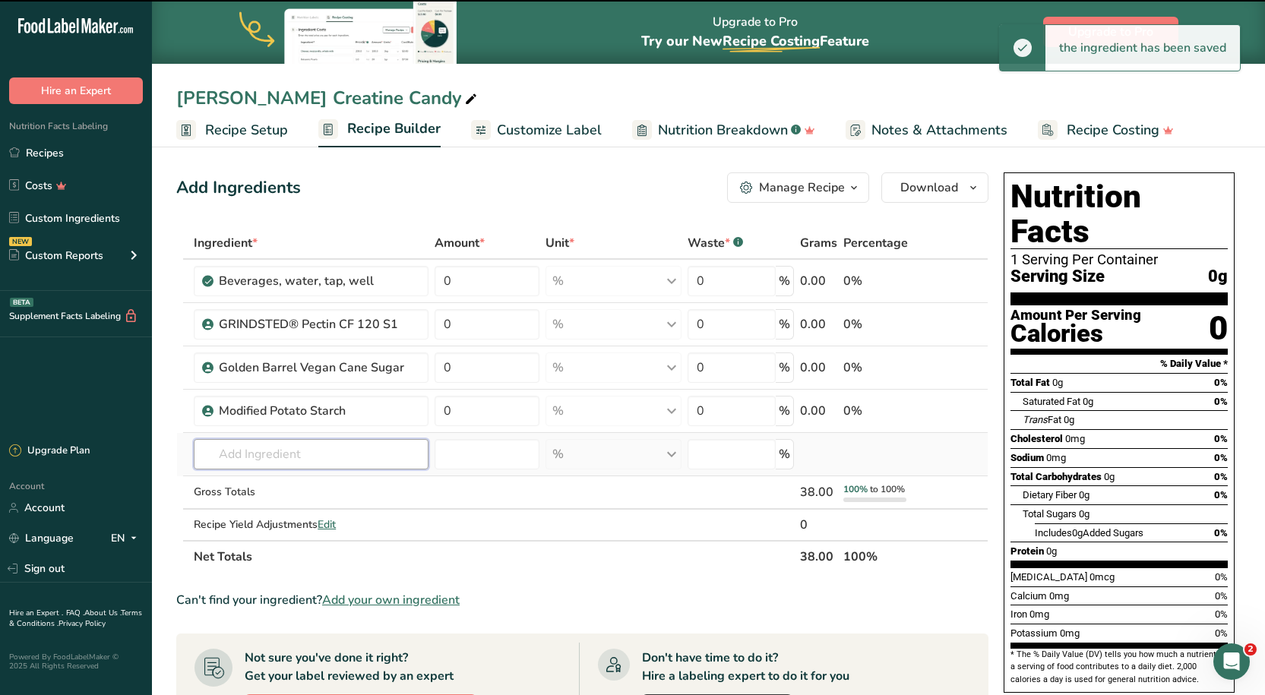
click at [274, 444] on input "text" at bounding box center [311, 454] width 234 height 30
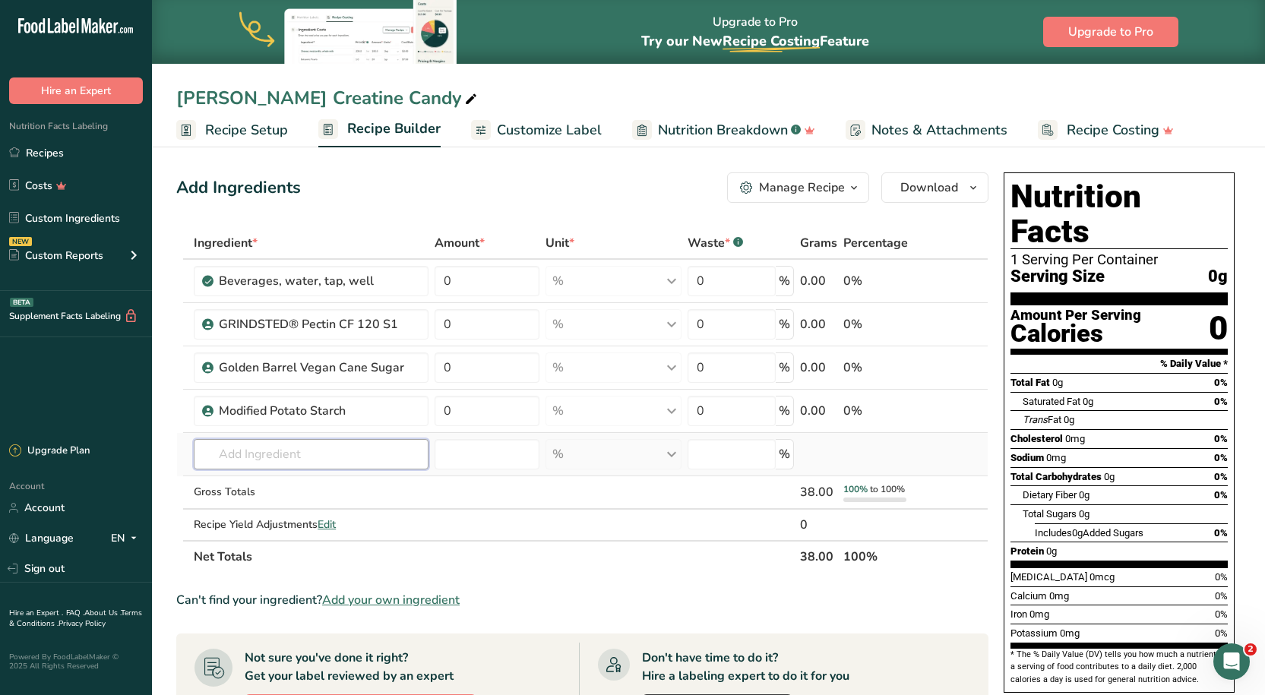
type input "t"
type input "42 de"
click at [274, 481] on p "Tapioca Syrup 42 DE" at bounding box center [263, 485] width 114 height 16
type input "Tapioca Syrup 42 DE"
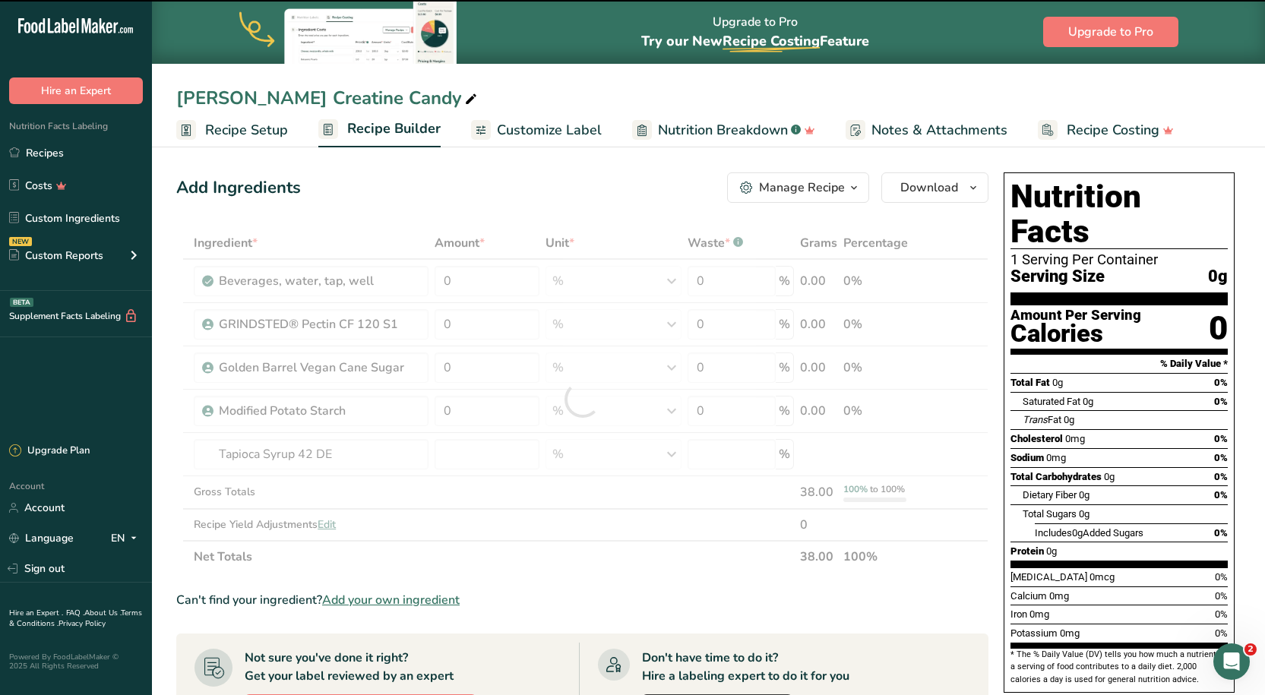
type input "0"
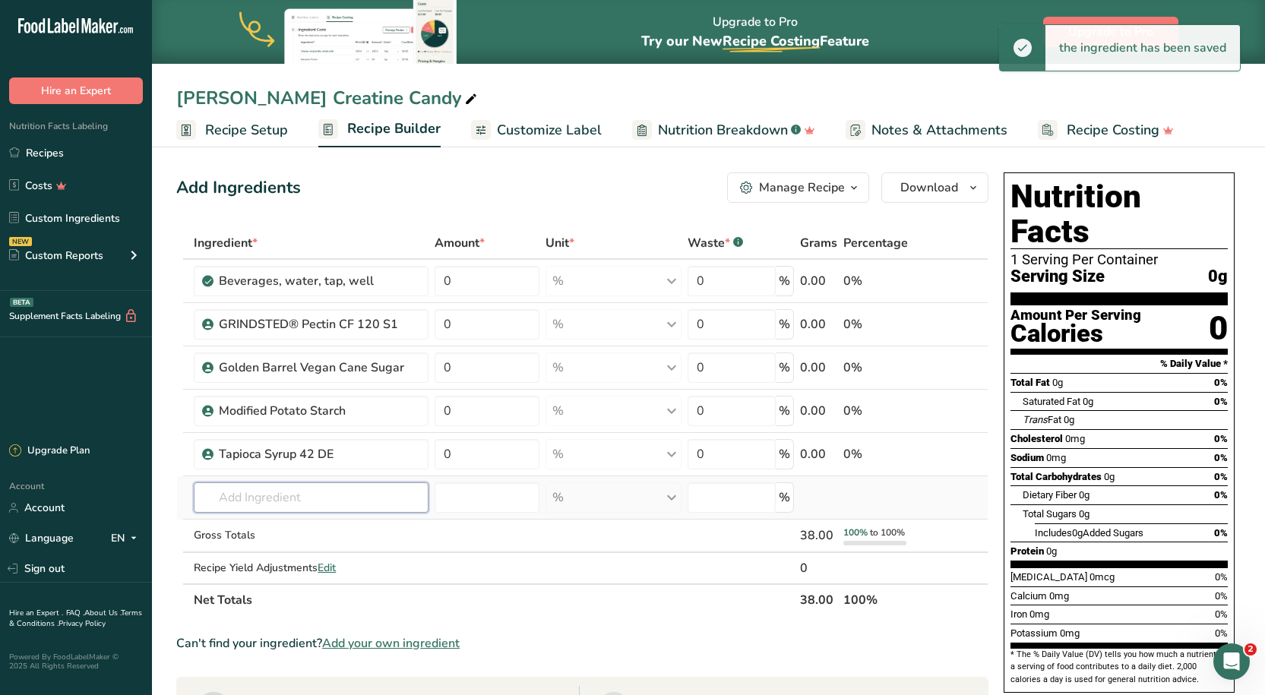
click at [274, 486] on input "text" at bounding box center [311, 498] width 234 height 30
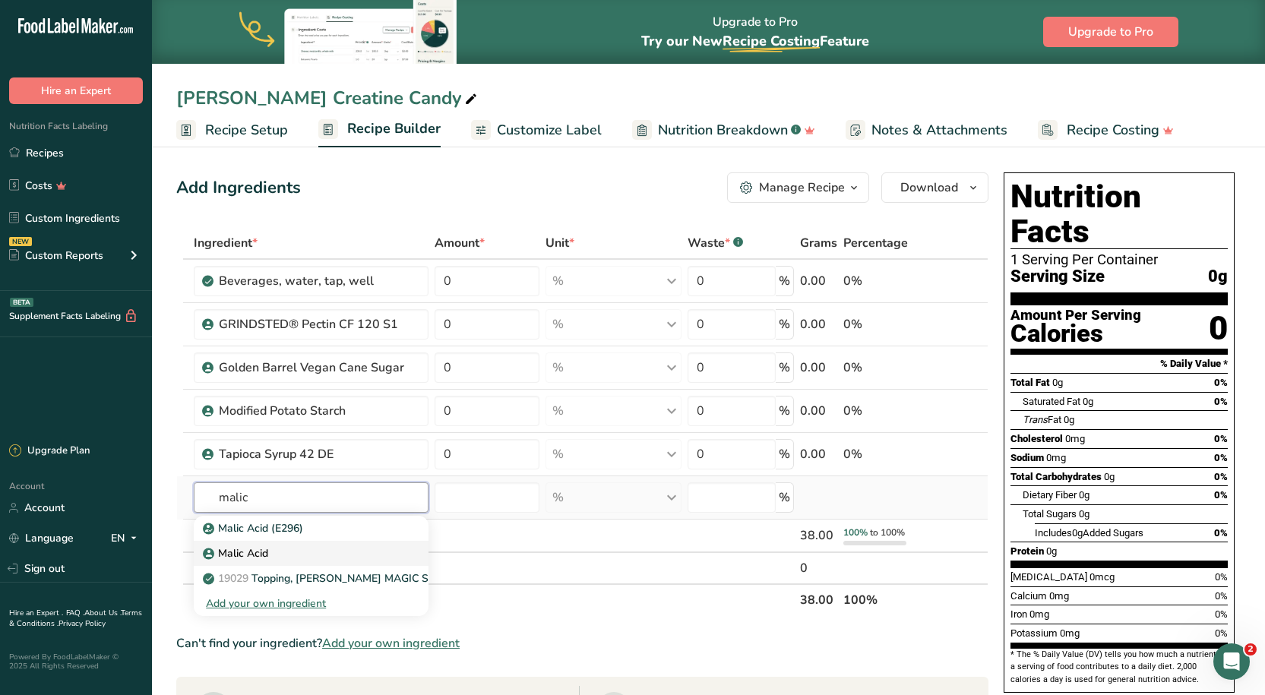
type input "malic"
click at [270, 553] on div "Malic Acid" at bounding box center [298, 554] width 185 height 16
type input "Malic Acid"
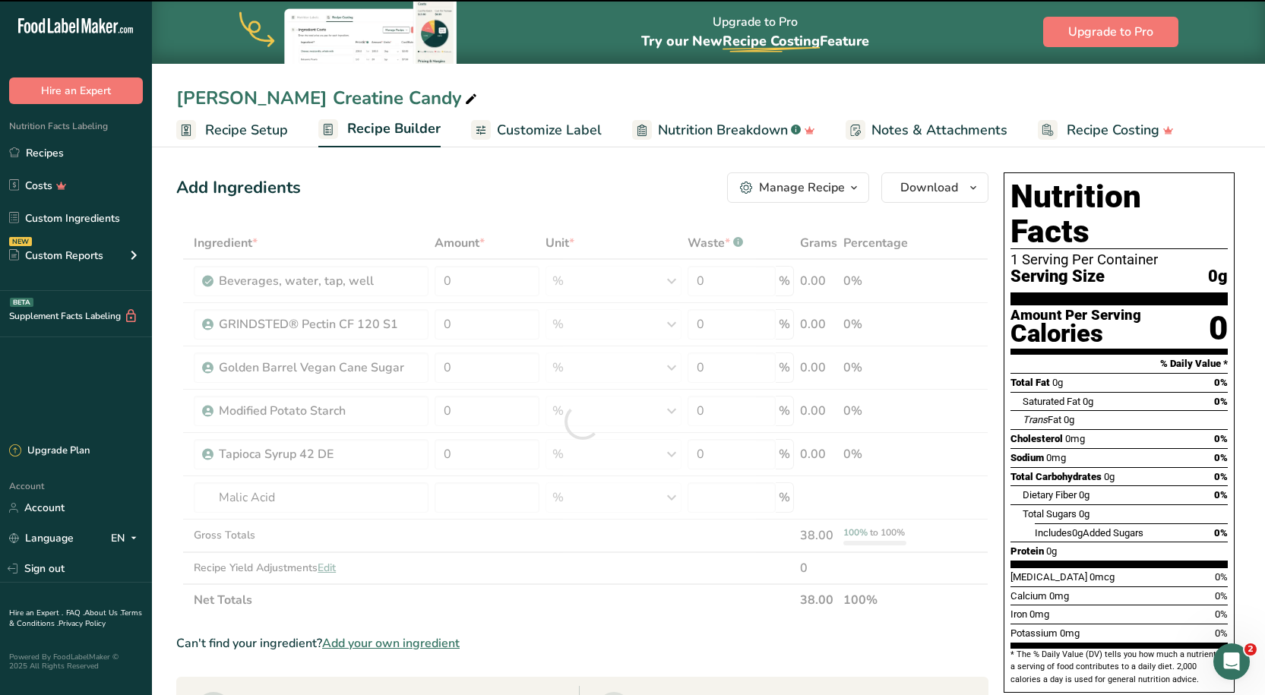
type input "0"
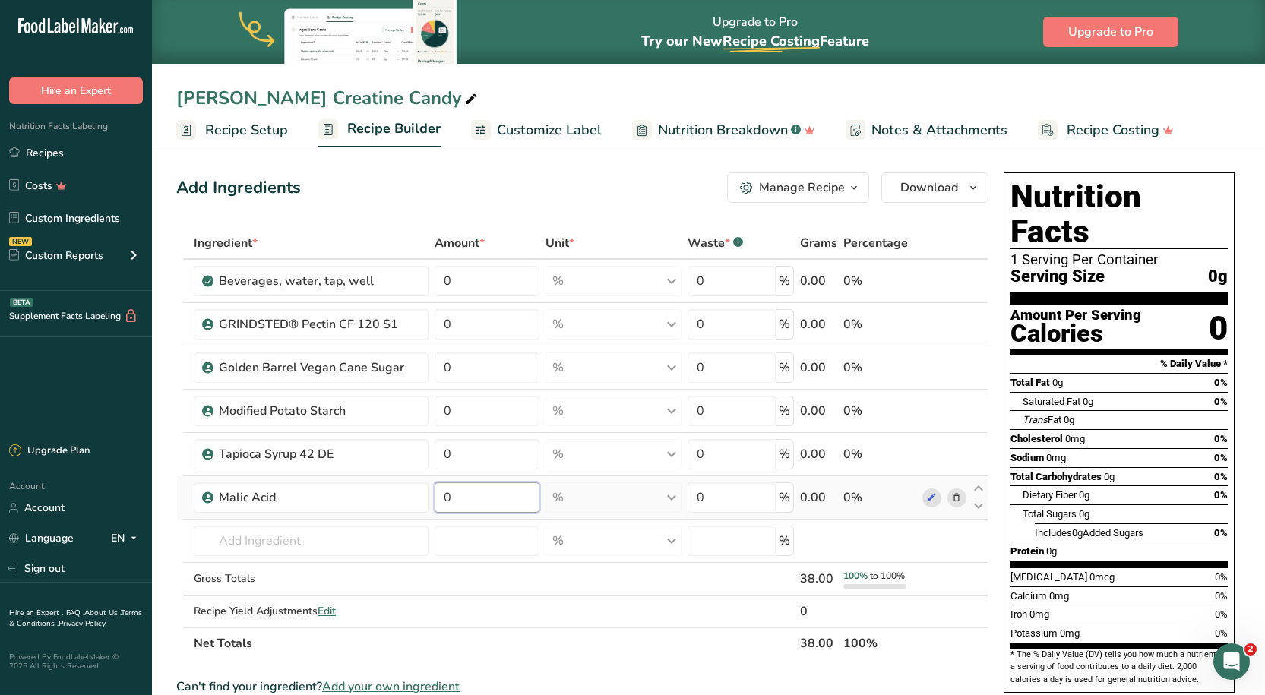
click at [488, 492] on input "0" at bounding box center [487, 498] width 105 height 30
type input "2.24"
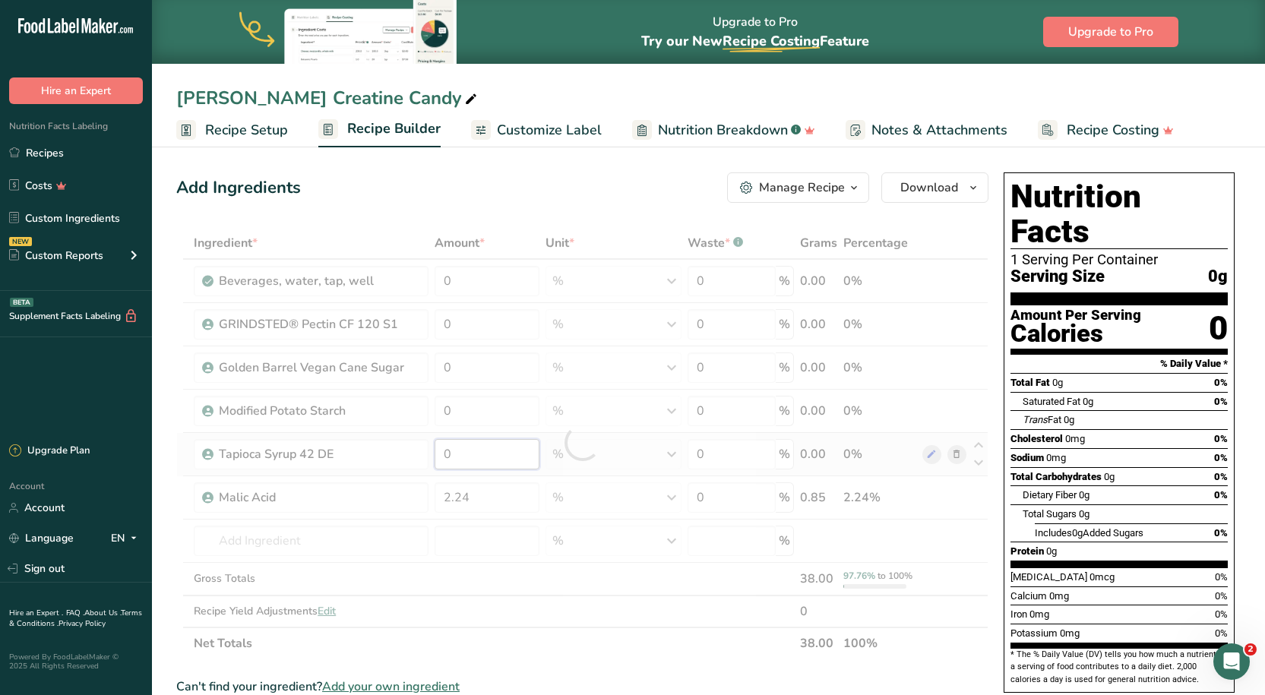
click at [492, 457] on div "Ingredient * Amount * Unit * Waste * .a-a{fill:#347362;}.b-a{fill:#fff;} Grams …" at bounding box center [582, 443] width 812 height 432
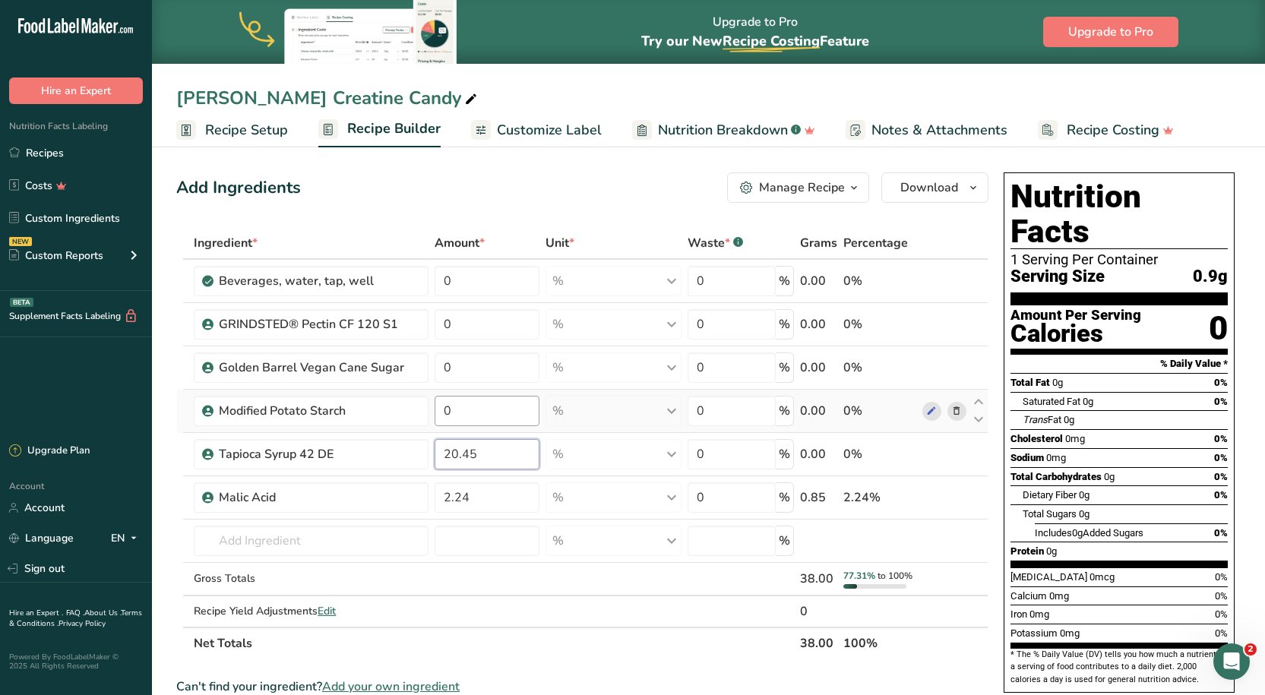
type input "20.45"
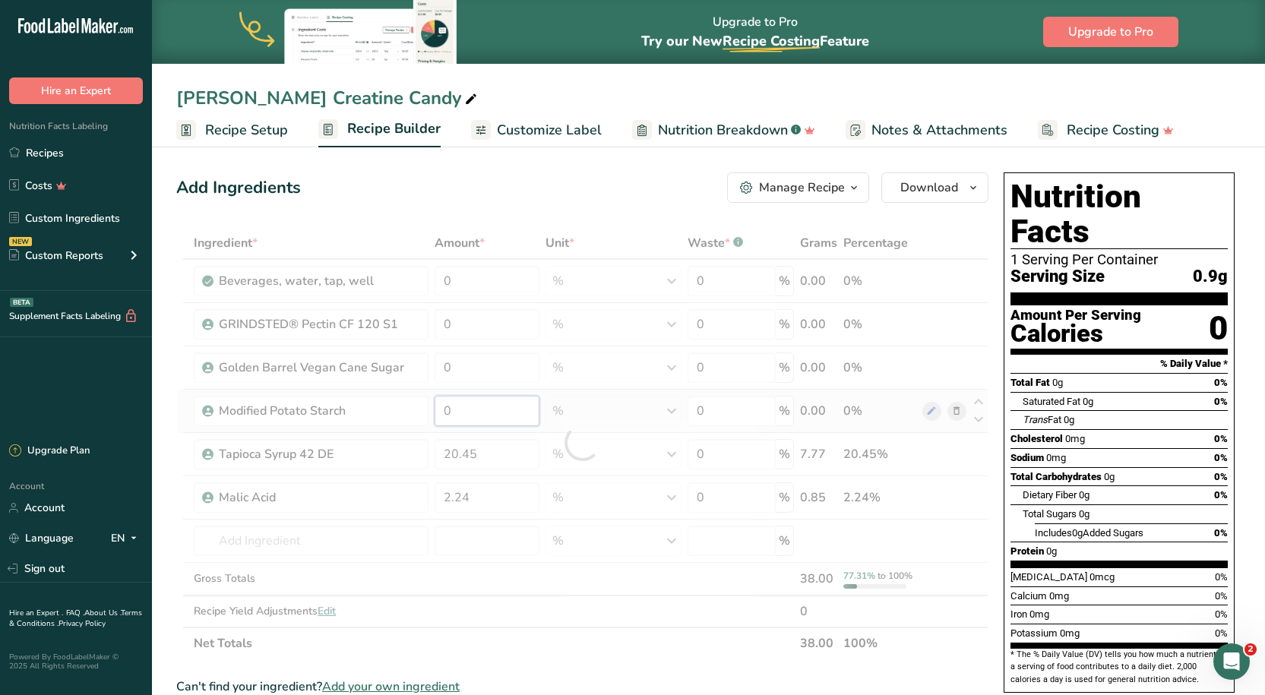
click at [499, 407] on div "Ingredient * Amount * Unit * Waste * .a-a{fill:#347362;}.b-a{fill:#fff;} Grams …" at bounding box center [582, 443] width 812 height 432
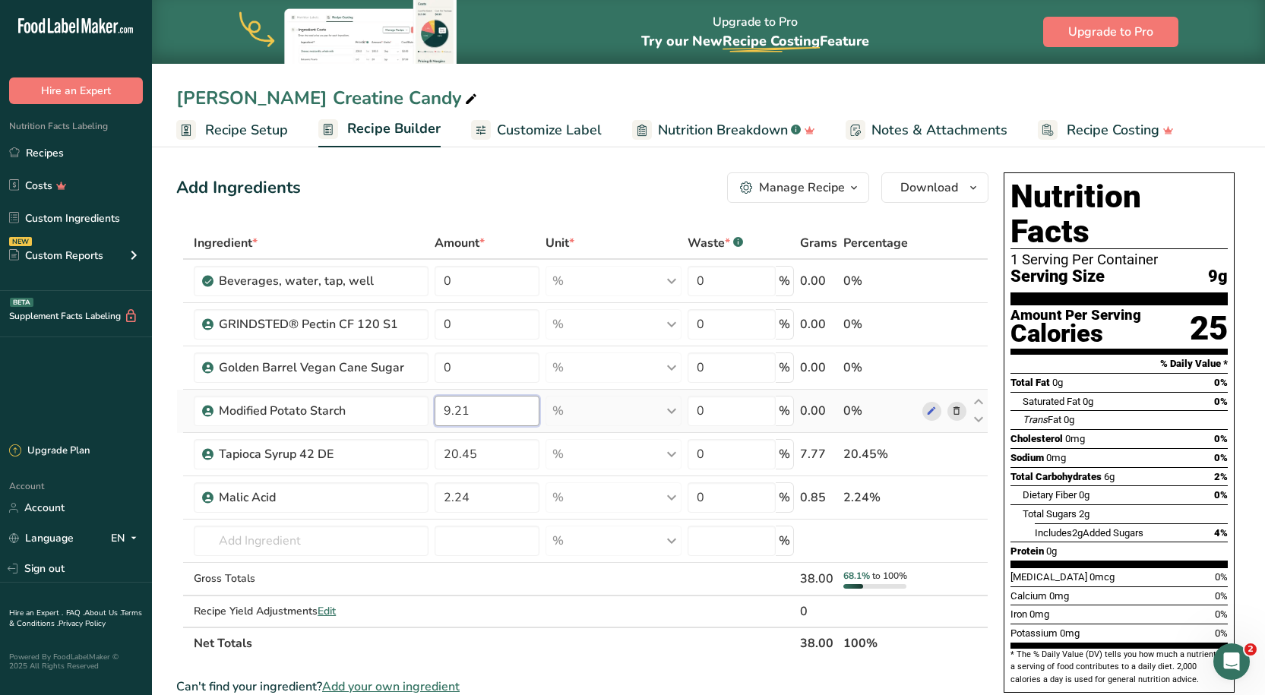
type input "9.21"
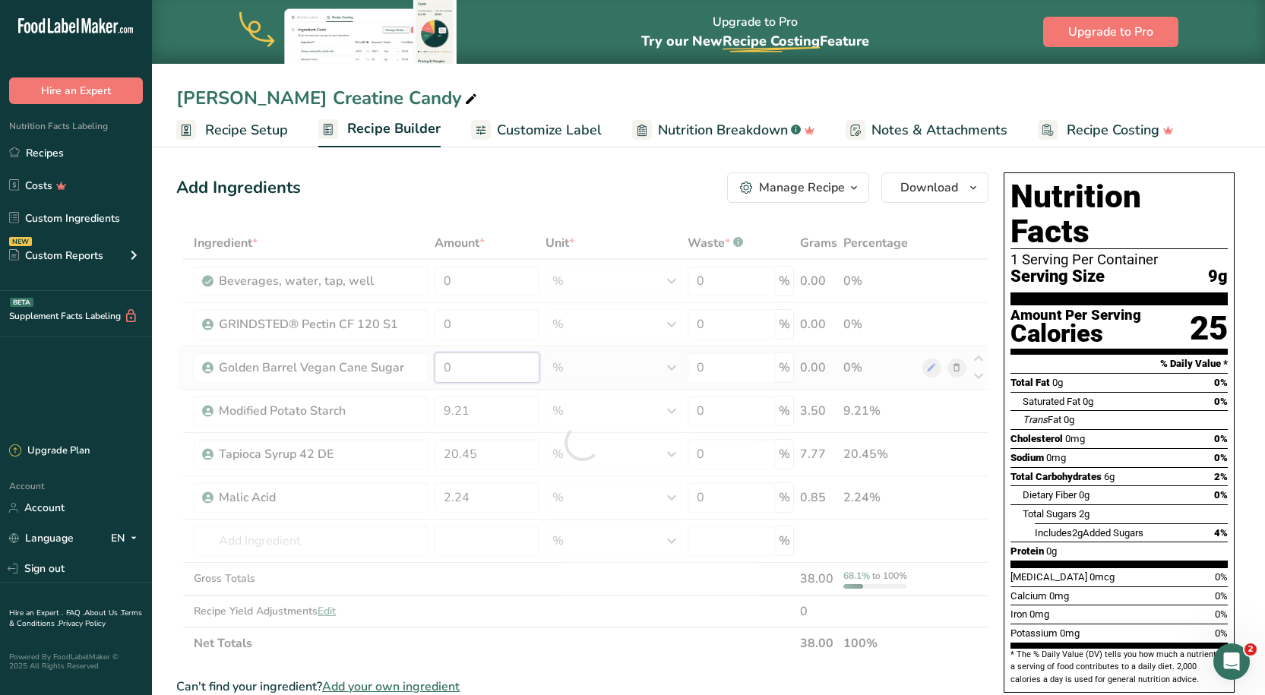
click at [489, 369] on div "Ingredient * Amount * Unit * Waste * .a-a{fill:#347362;}.b-a{fill:#fff;} Grams …" at bounding box center [582, 443] width 812 height 432
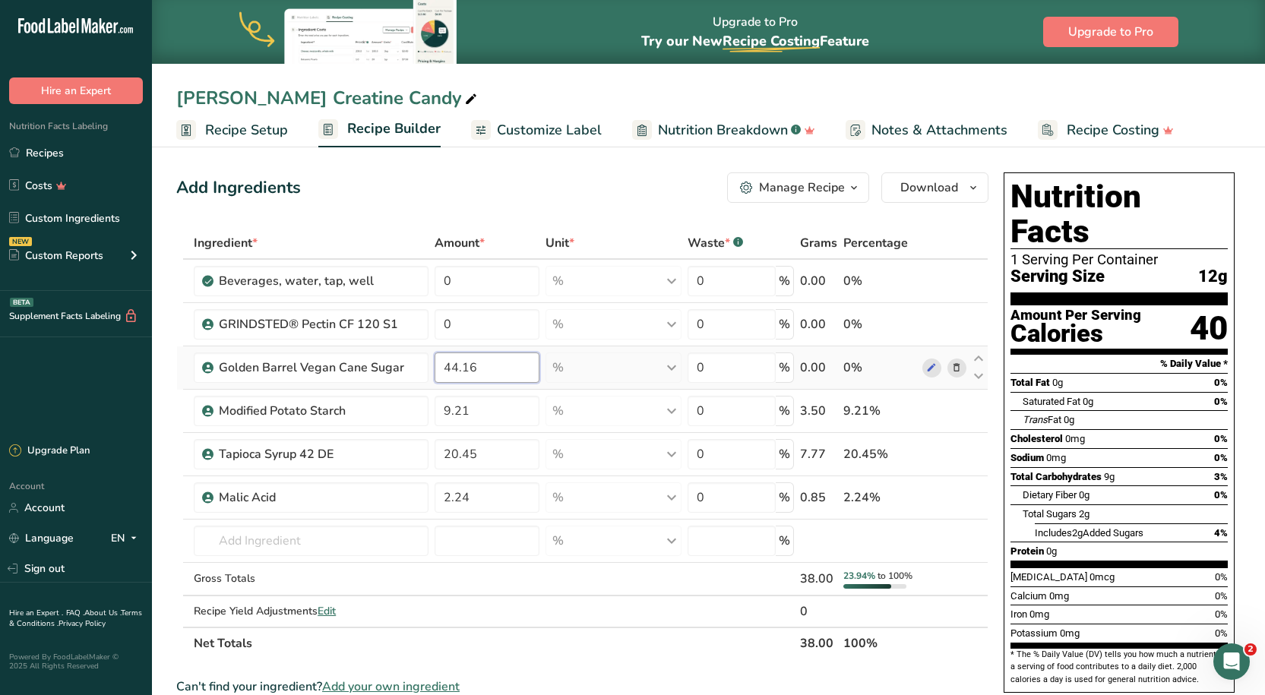
type input "44.16"
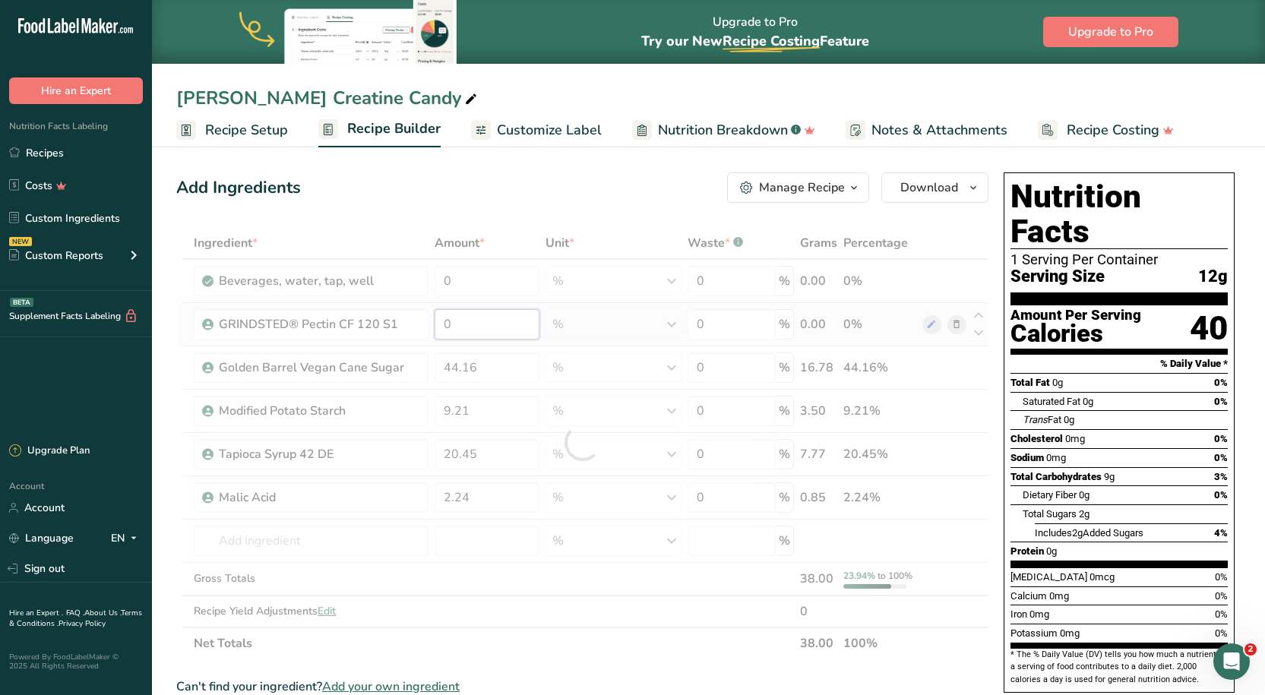
click at [472, 334] on div "Ingredient * Amount * Unit * Waste * .a-a{fill:#347362;}.b-a{fill:#fff;} Grams …" at bounding box center [582, 443] width 812 height 432
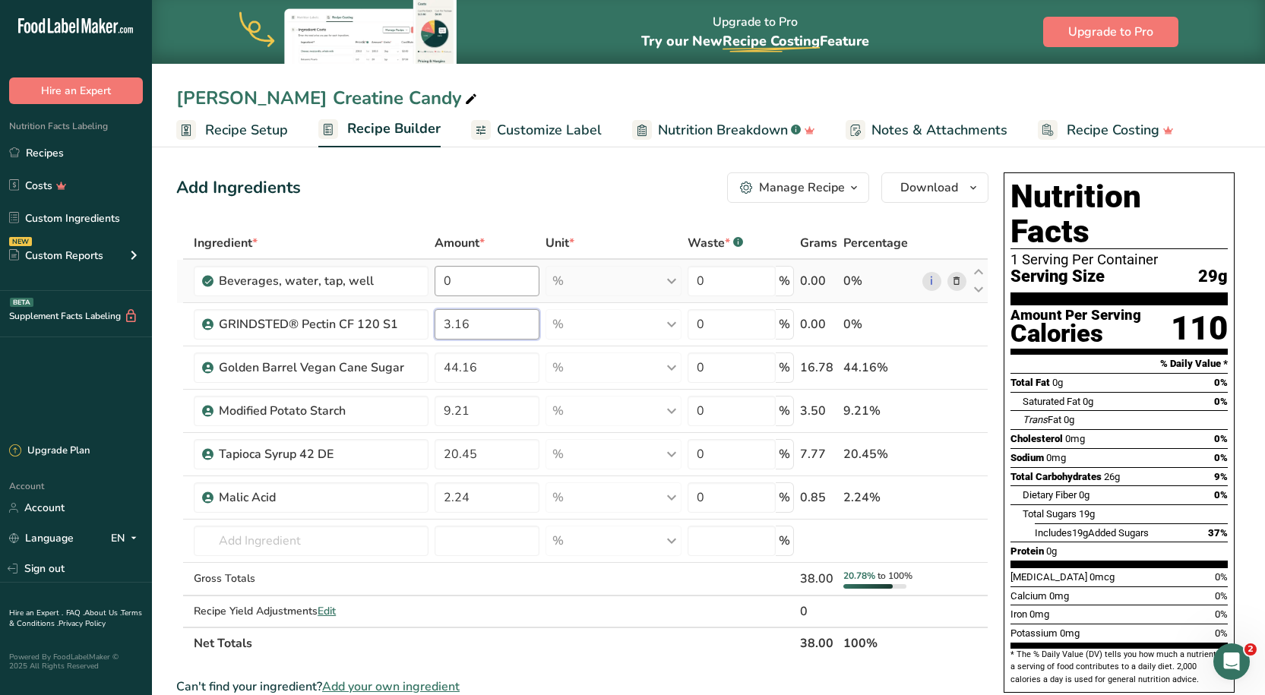
type input "3.16"
click at [470, 293] on div "Ingredient * Amount * Unit * Waste * .a-a{fill:#347362;}.b-a{fill:#fff;} Grams …" at bounding box center [582, 443] width 812 height 432
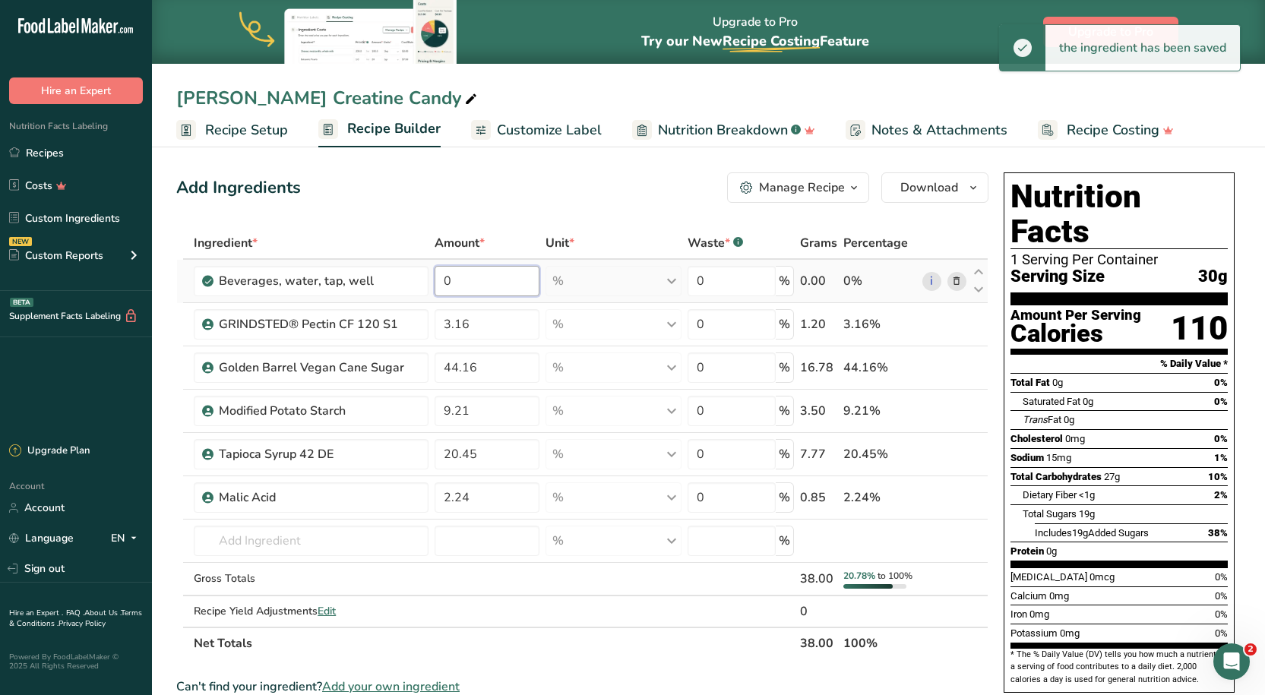
click at [467, 287] on input "0" at bounding box center [487, 281] width 105 height 30
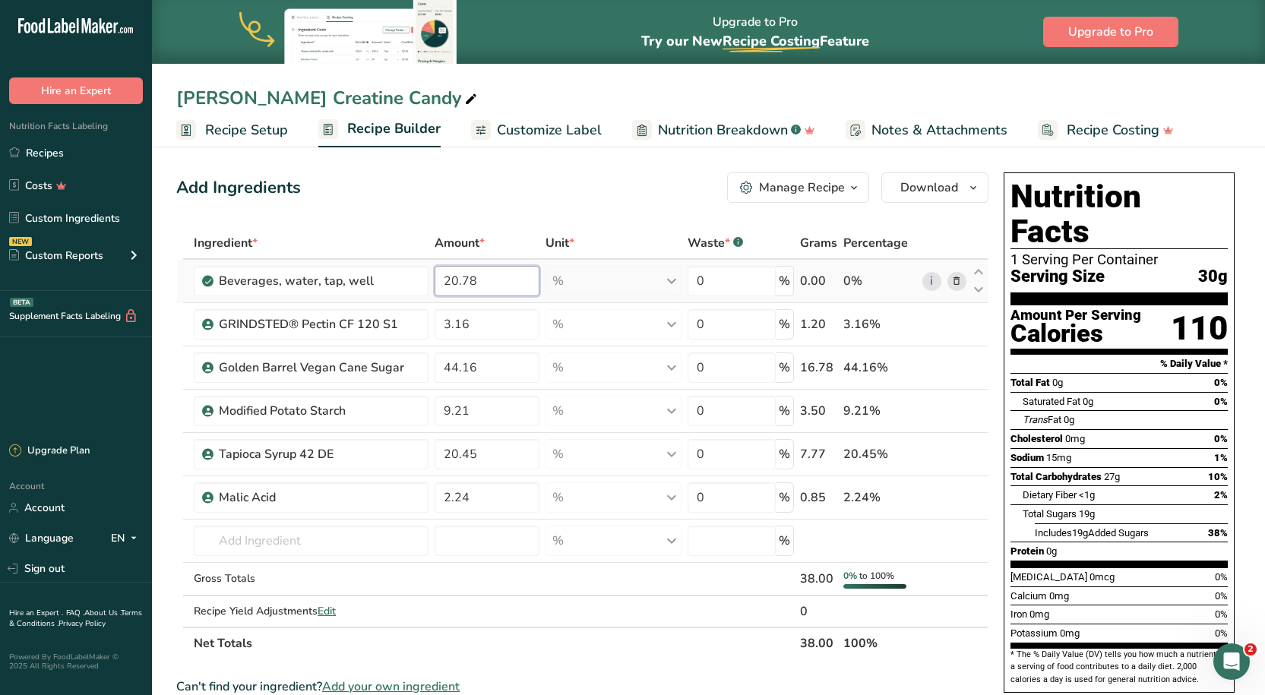
type input "20.78"
click at [534, 200] on div "Add Ingredients Manage Recipe Delete Recipe Duplicate Recipe Scale Recipe Save …" at bounding box center [582, 188] width 812 height 30
click at [564, 126] on span "Customize Label" at bounding box center [549, 130] width 105 height 21
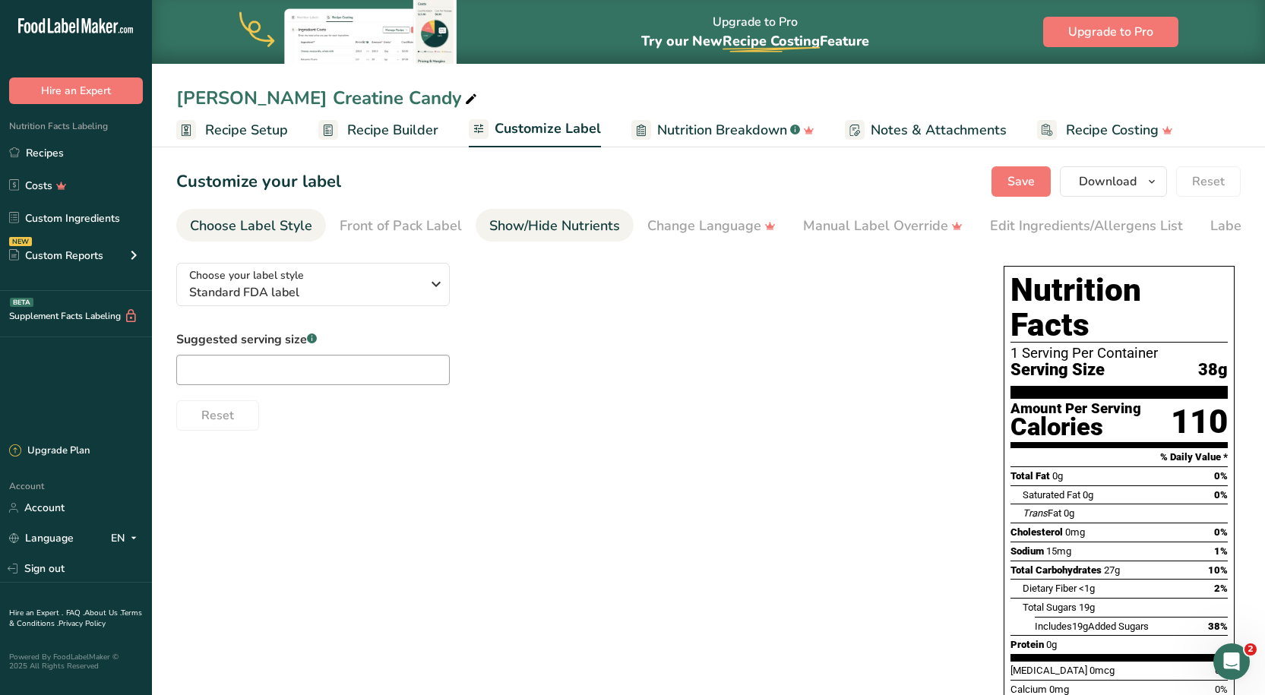
click at [556, 217] on div "Show/Hide Nutrients" at bounding box center [554, 226] width 131 height 21
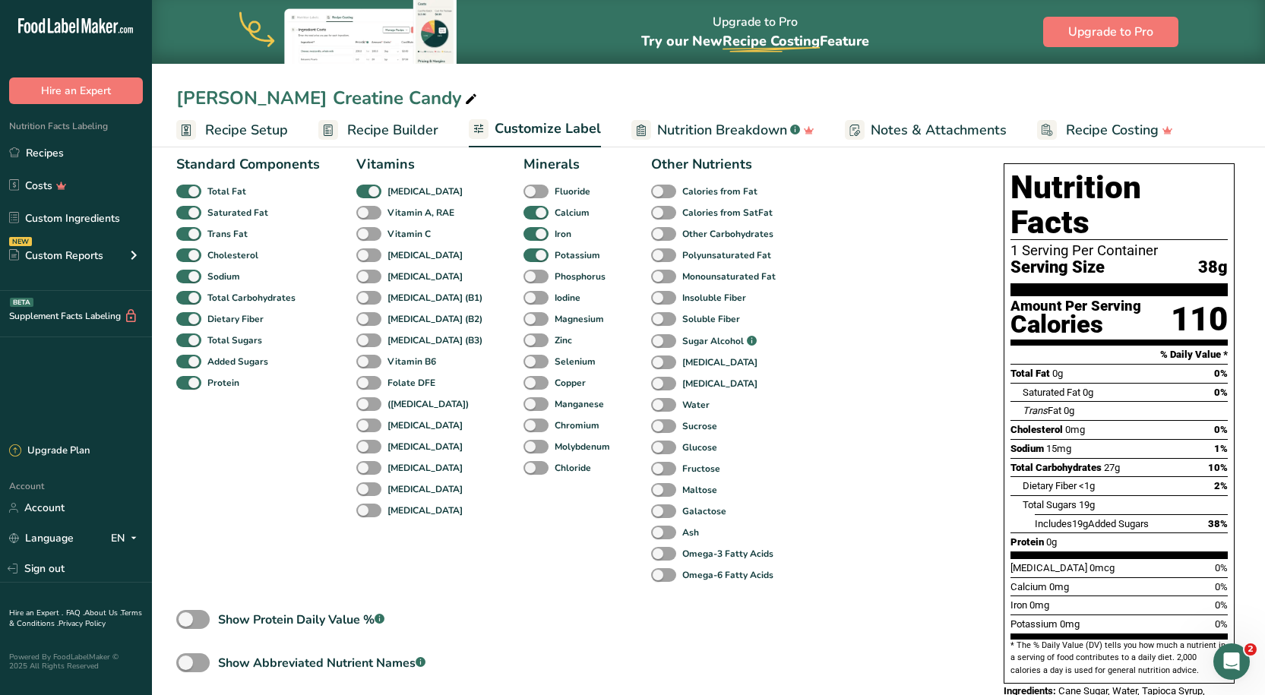
scroll to position [200, 0]
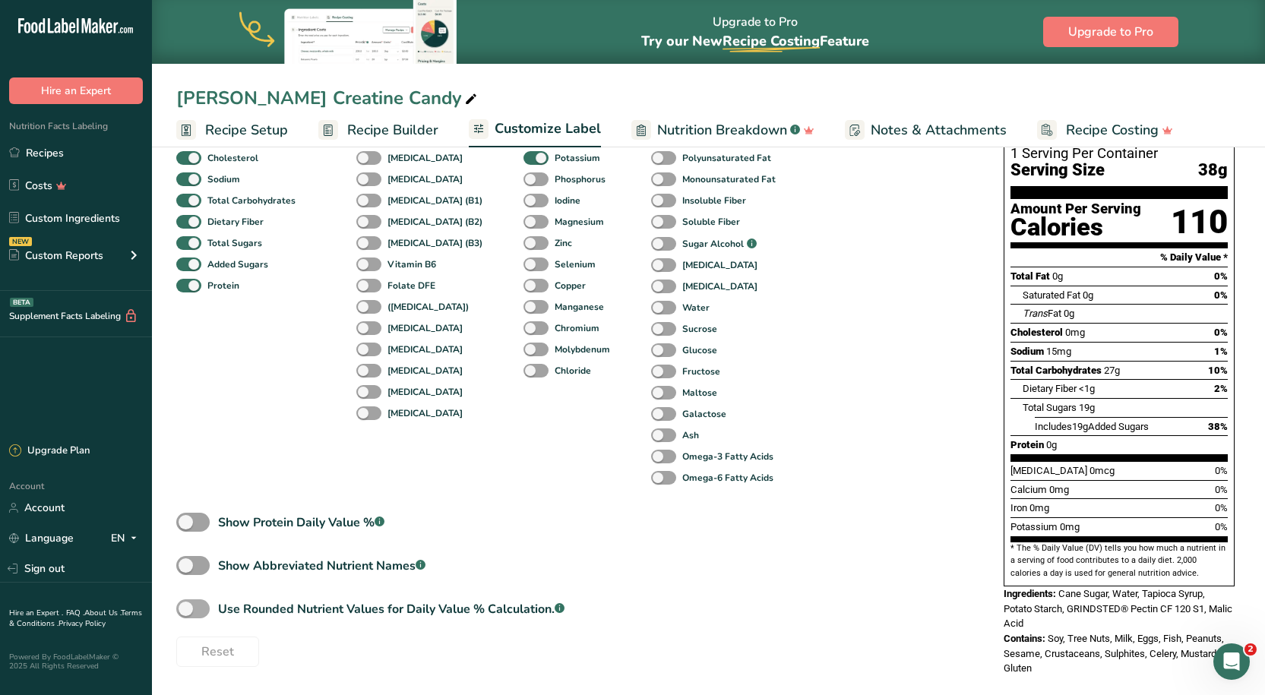
click at [195, 615] on span at bounding box center [192, 609] width 33 height 19
click at [186, 614] on input "Use Rounded Nutrient Values for Daily Value % Calculation. .a-a{fill:#347362;}.…" at bounding box center [181, 609] width 10 height 10
checkbox input "true"
click at [781, 602] on div "Standard Components Total Fat Saturated Fat Trans Fat [MEDICAL_DATA] Sodium Tot…" at bounding box center [574, 359] width 797 height 616
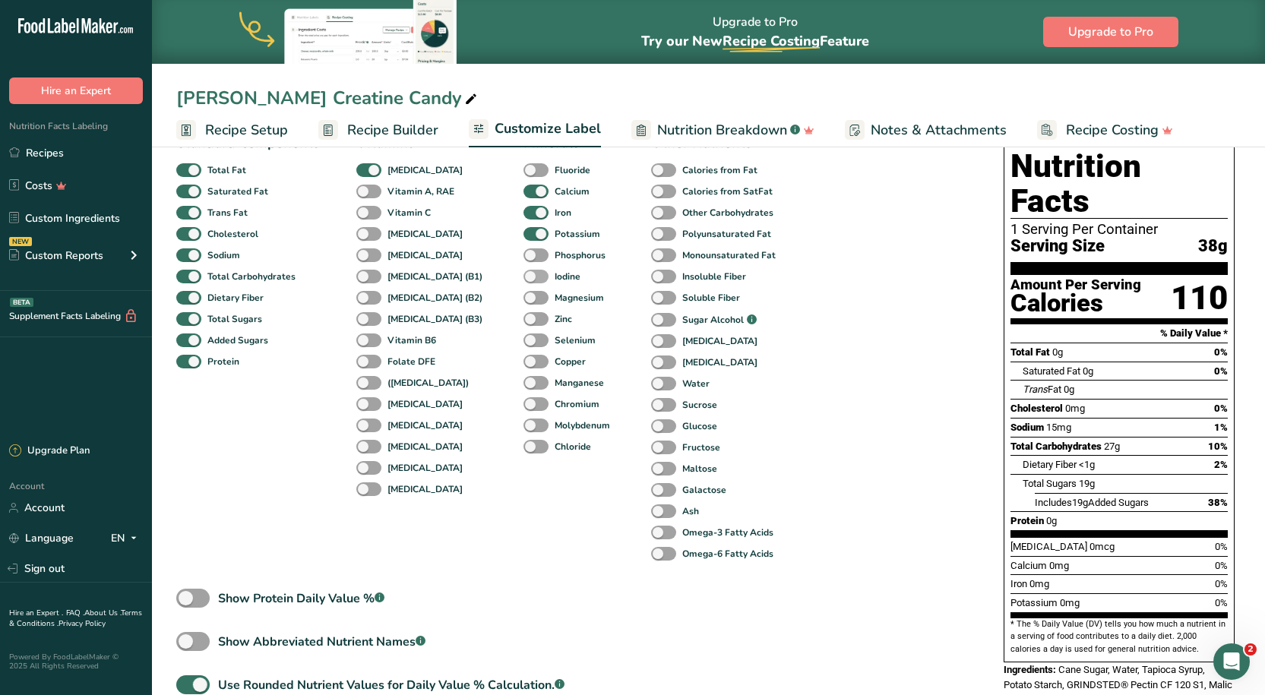
click at [524, 277] on span at bounding box center [536, 277] width 25 height 14
click at [524, 277] on input "Iodine" at bounding box center [529, 276] width 10 height 10
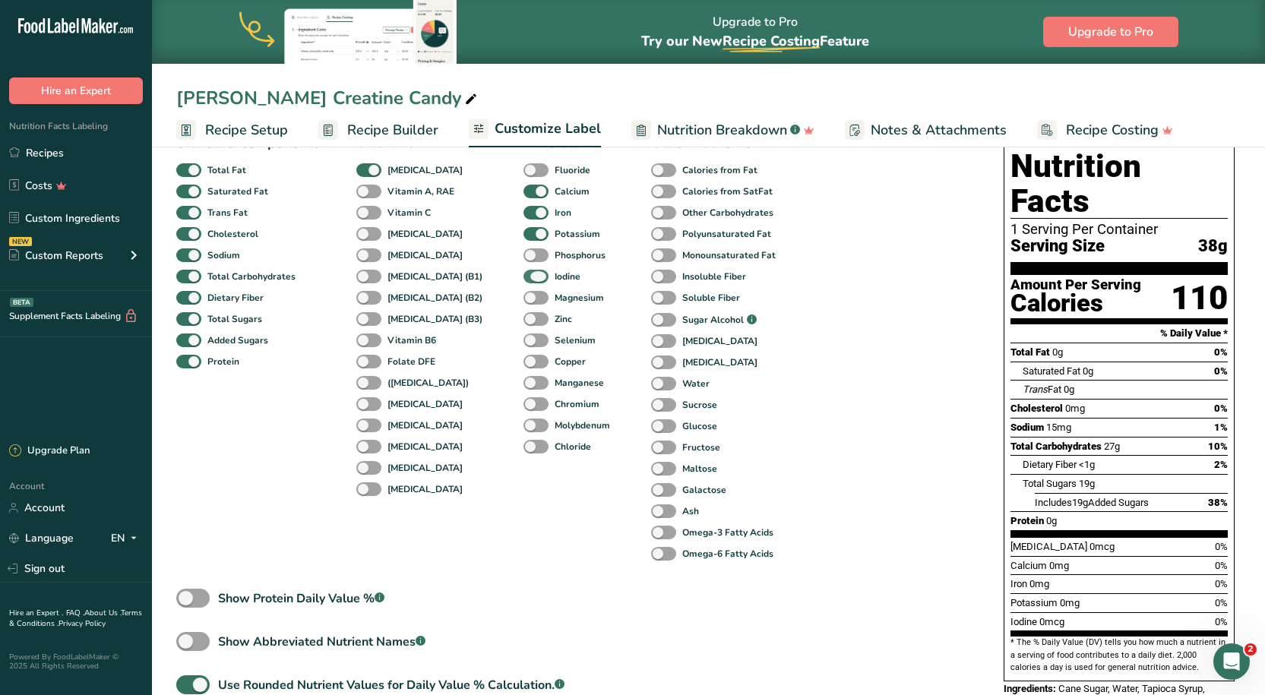
click at [524, 277] on span at bounding box center [536, 277] width 25 height 14
click at [524, 277] on input "Iodine" at bounding box center [529, 276] width 10 height 10
checkbox input "false"
